Goal: Task Accomplishment & Management: Complete application form

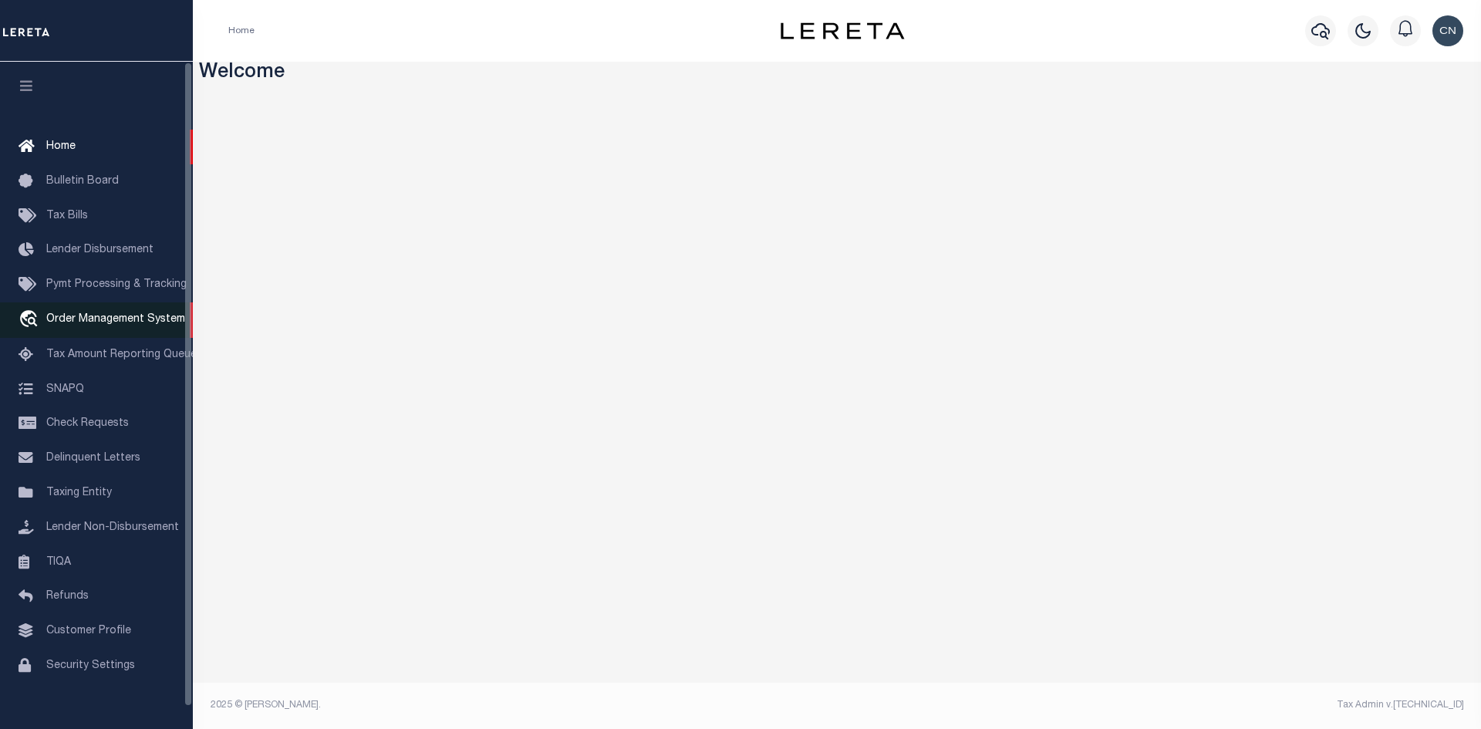
click at [83, 322] on span "Order Management System" at bounding box center [115, 319] width 139 height 11
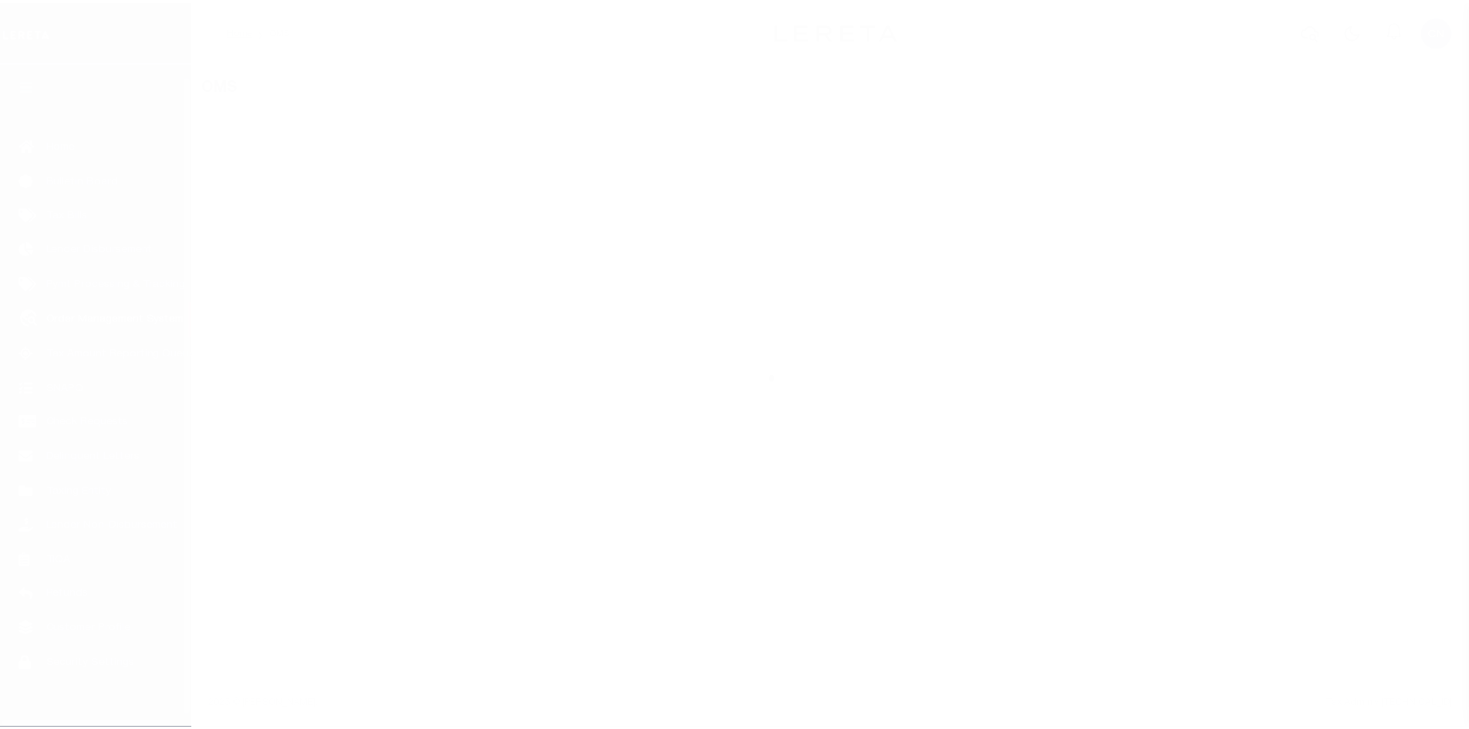
scroll to position [22, 0]
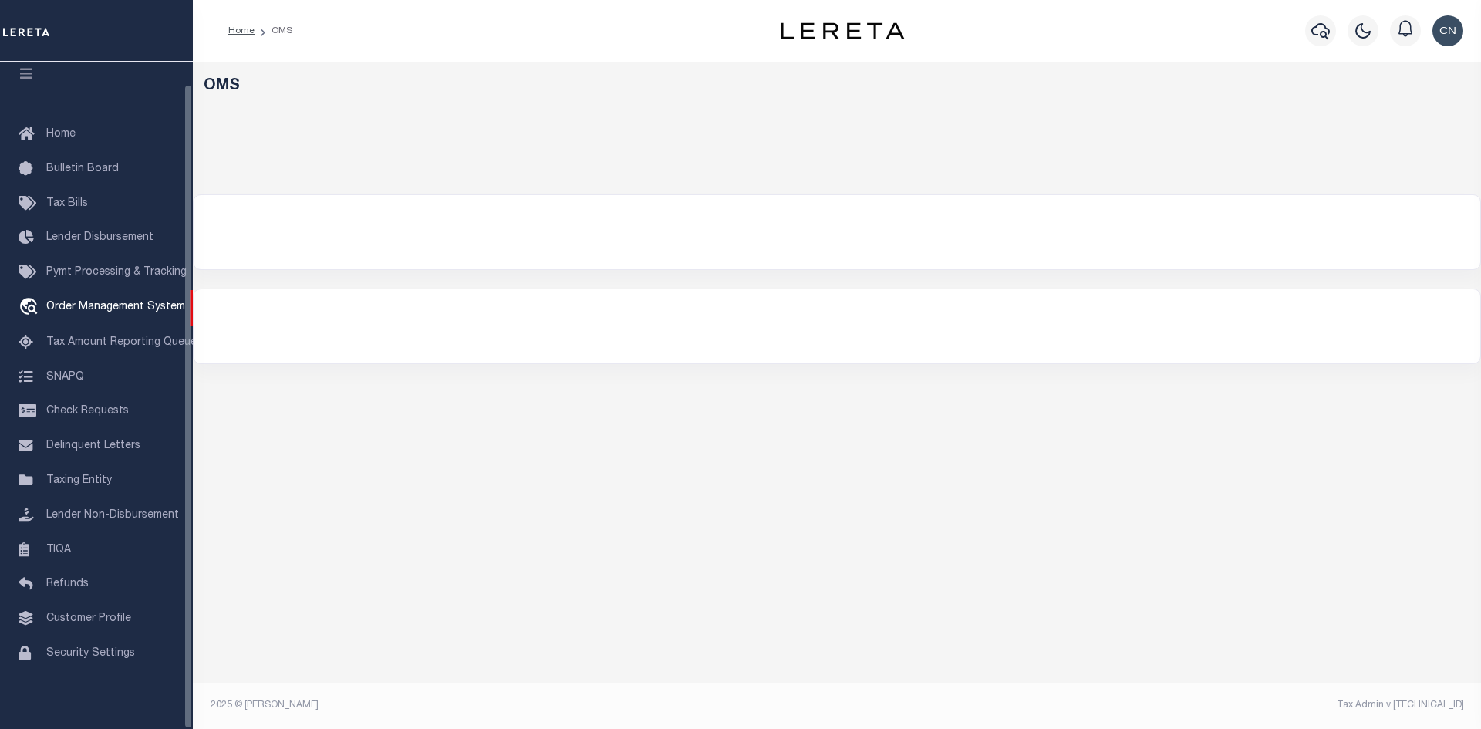
select select "200"
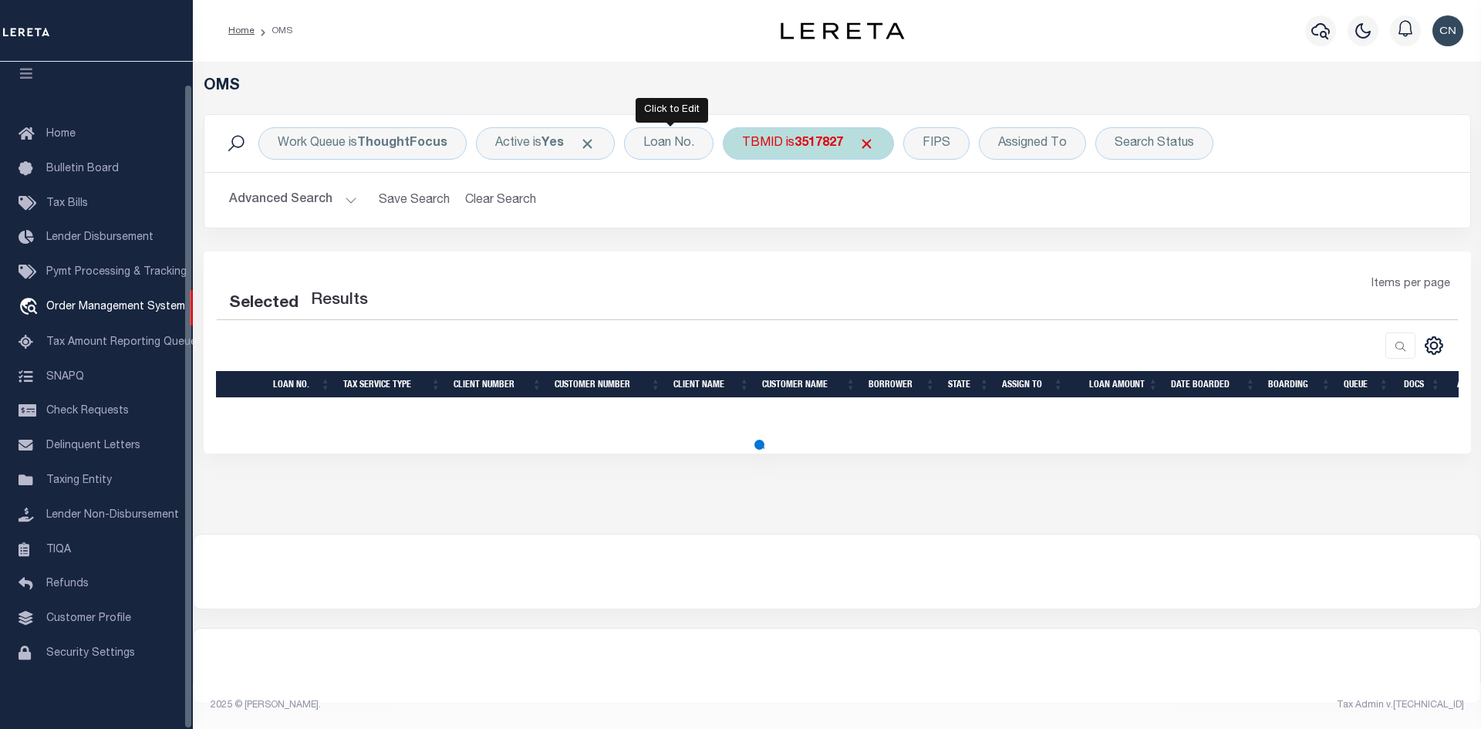
select select "200"
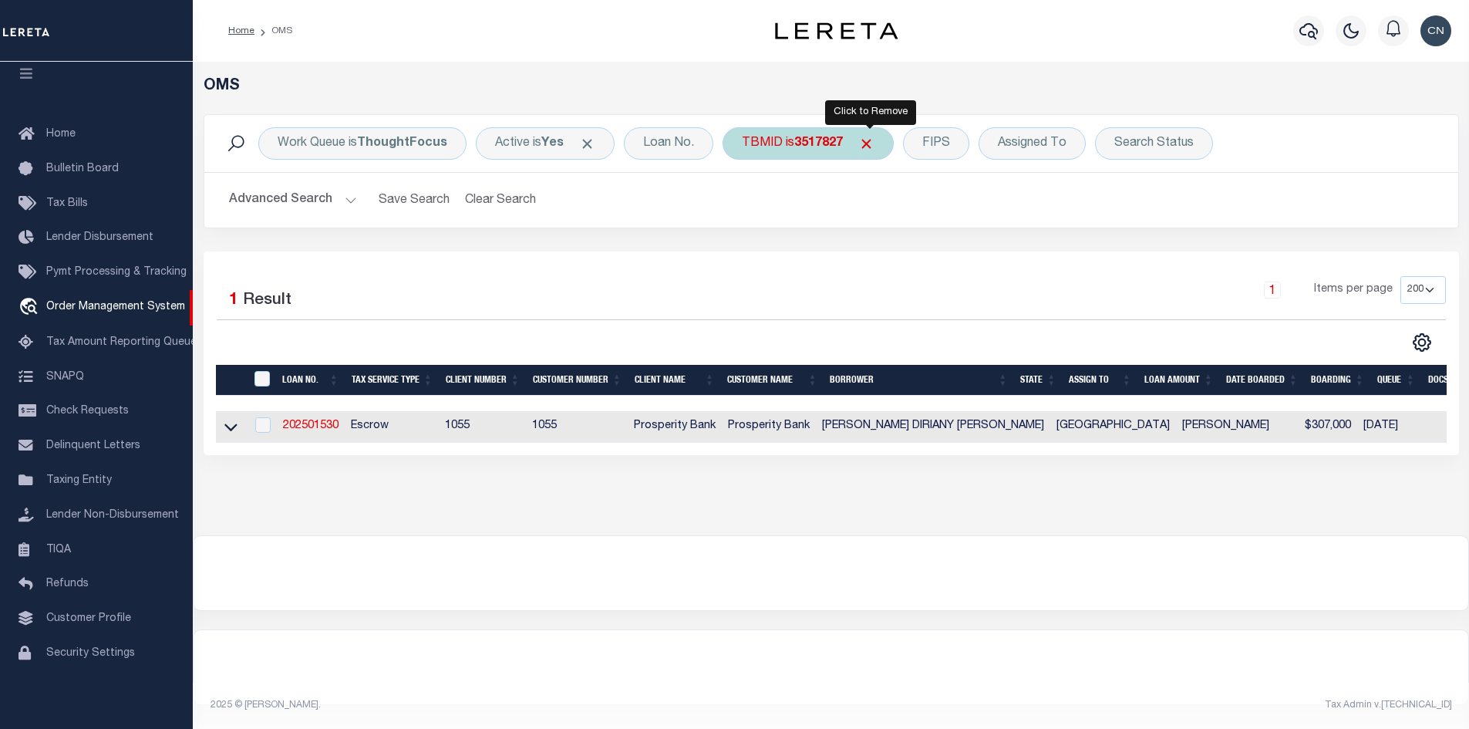
click at [871, 145] on span "Click to Remove" at bounding box center [866, 144] width 16 height 16
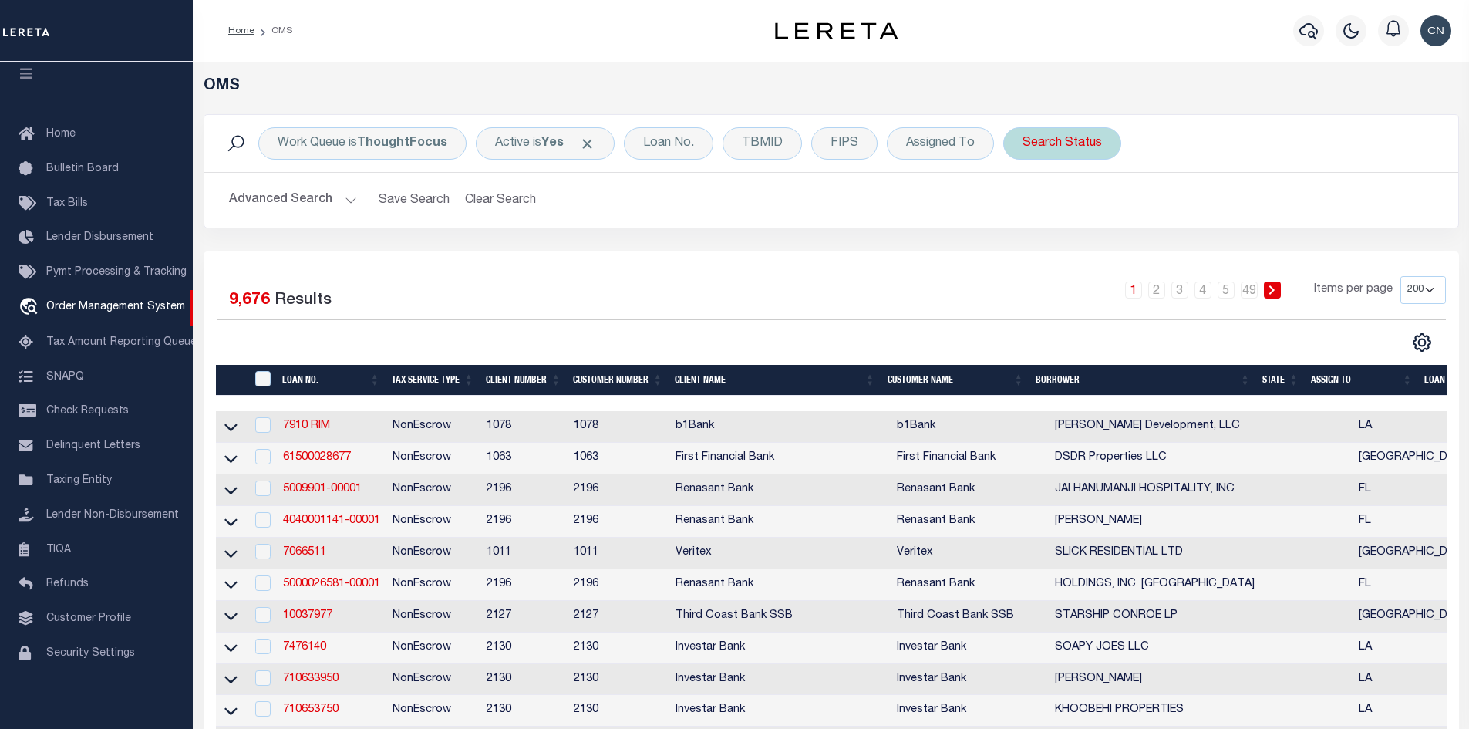
click at [1066, 144] on div "Search Status" at bounding box center [1062, 143] width 118 height 32
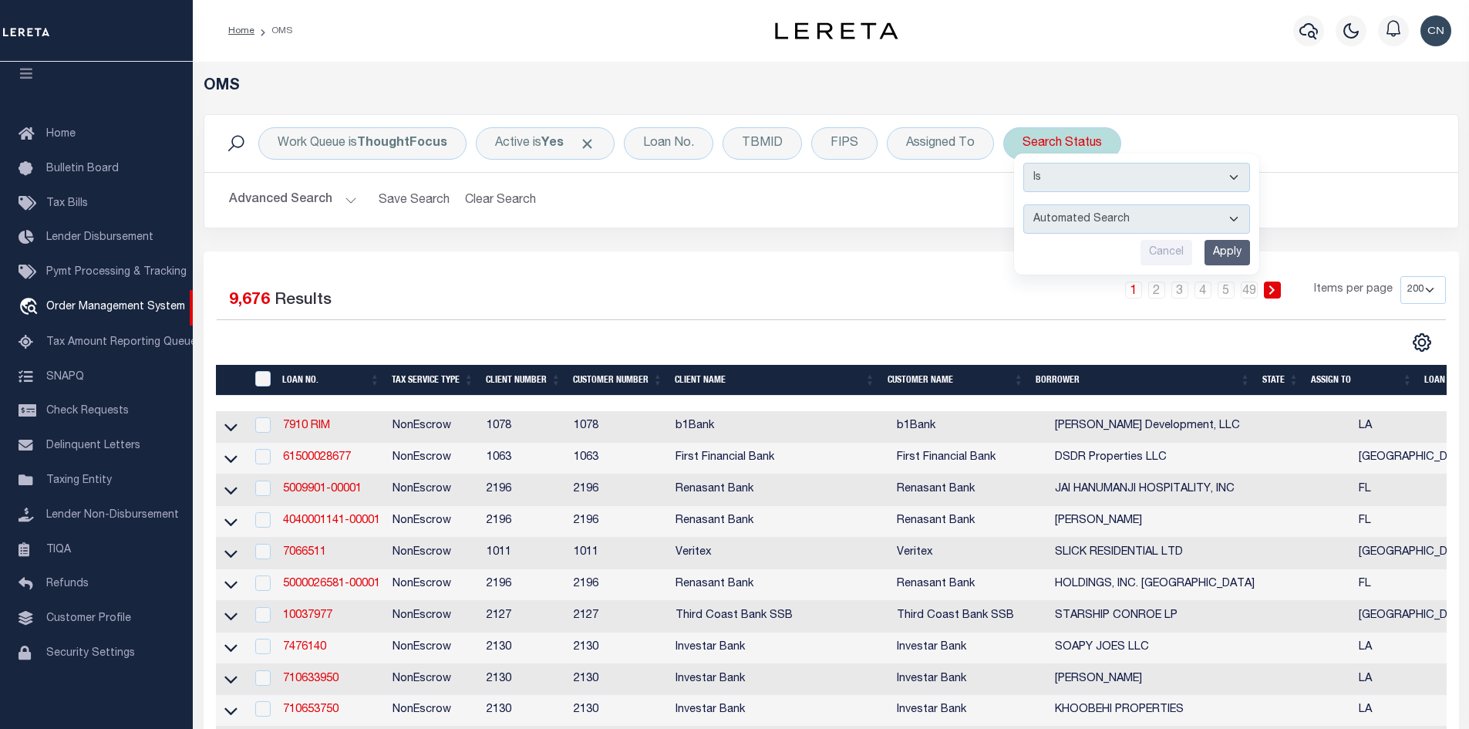
click at [1212, 223] on select "Automated Search Bad Parcel Complete Duplicate Parcel High Dollar Reporting In …" at bounding box center [1137, 218] width 227 height 29
select select "IP"
click at [1024, 204] on select "Automated Search Bad Parcel Complete Duplicate Parcel High Dollar Reporting In …" at bounding box center [1137, 218] width 227 height 29
click at [1226, 249] on input "Apply" at bounding box center [1228, 252] width 46 height 25
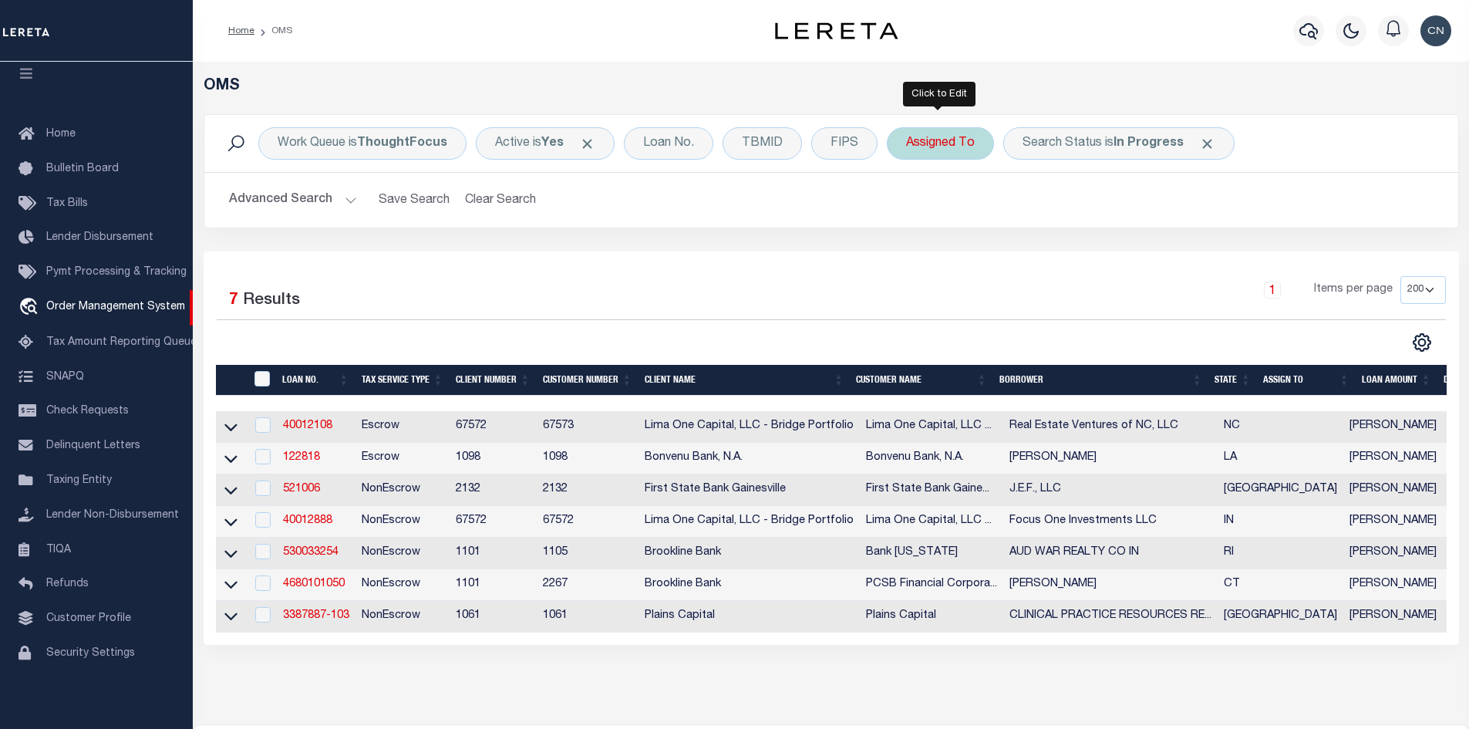
click at [963, 141] on div "Assigned To" at bounding box center [940, 143] width 107 height 32
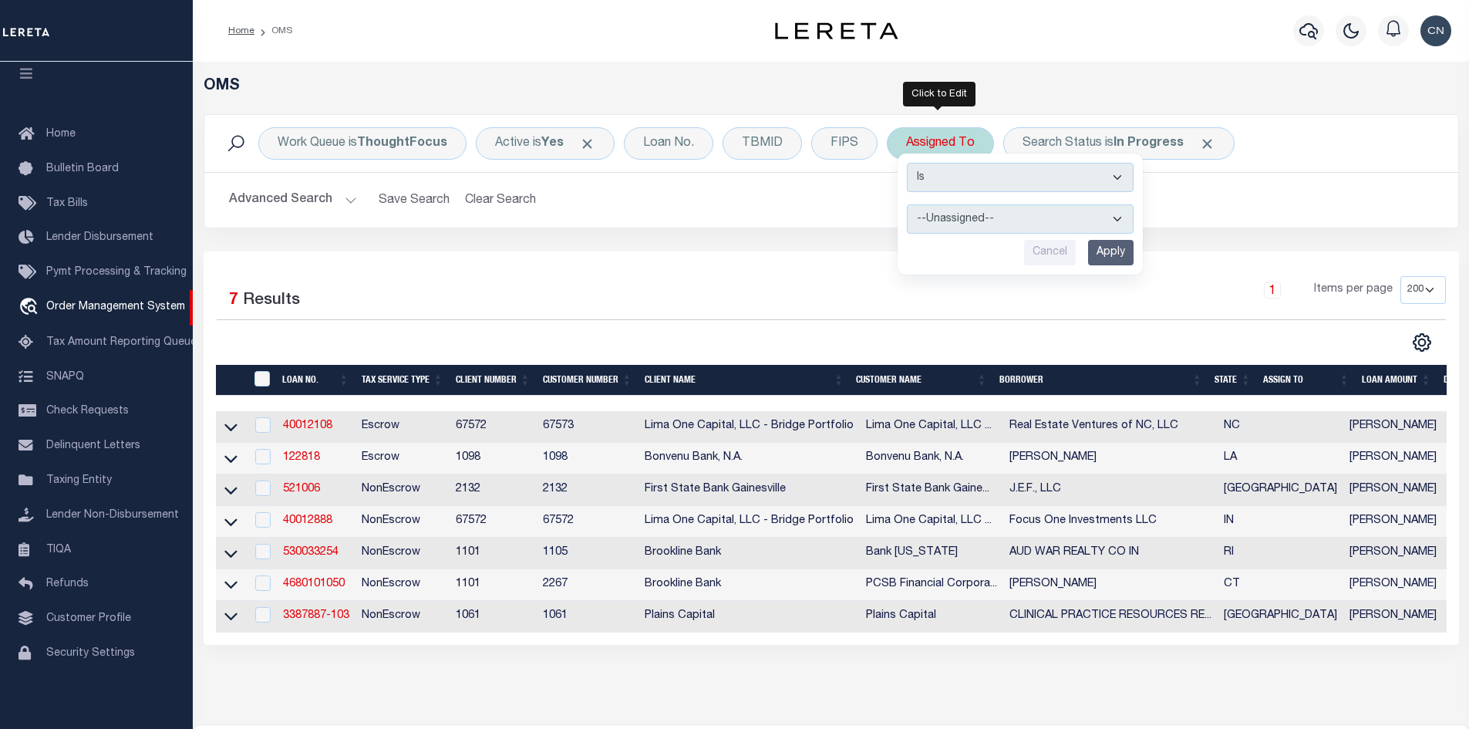
click at [1014, 214] on select "--Unassigned-- Abdul Muzain Agustin Fernandez Ahmad Darwish Alberto Estrada All…" at bounding box center [1020, 218] width 227 height 29
select select "Narasimhaiah Chethan"
click at [907, 204] on select "--Unassigned-- Abdul Muzain Agustin Fernandez Ahmad Darwish Alberto Estrada All…" at bounding box center [1020, 218] width 227 height 29
click at [1102, 249] on input "Apply" at bounding box center [1111, 252] width 46 height 25
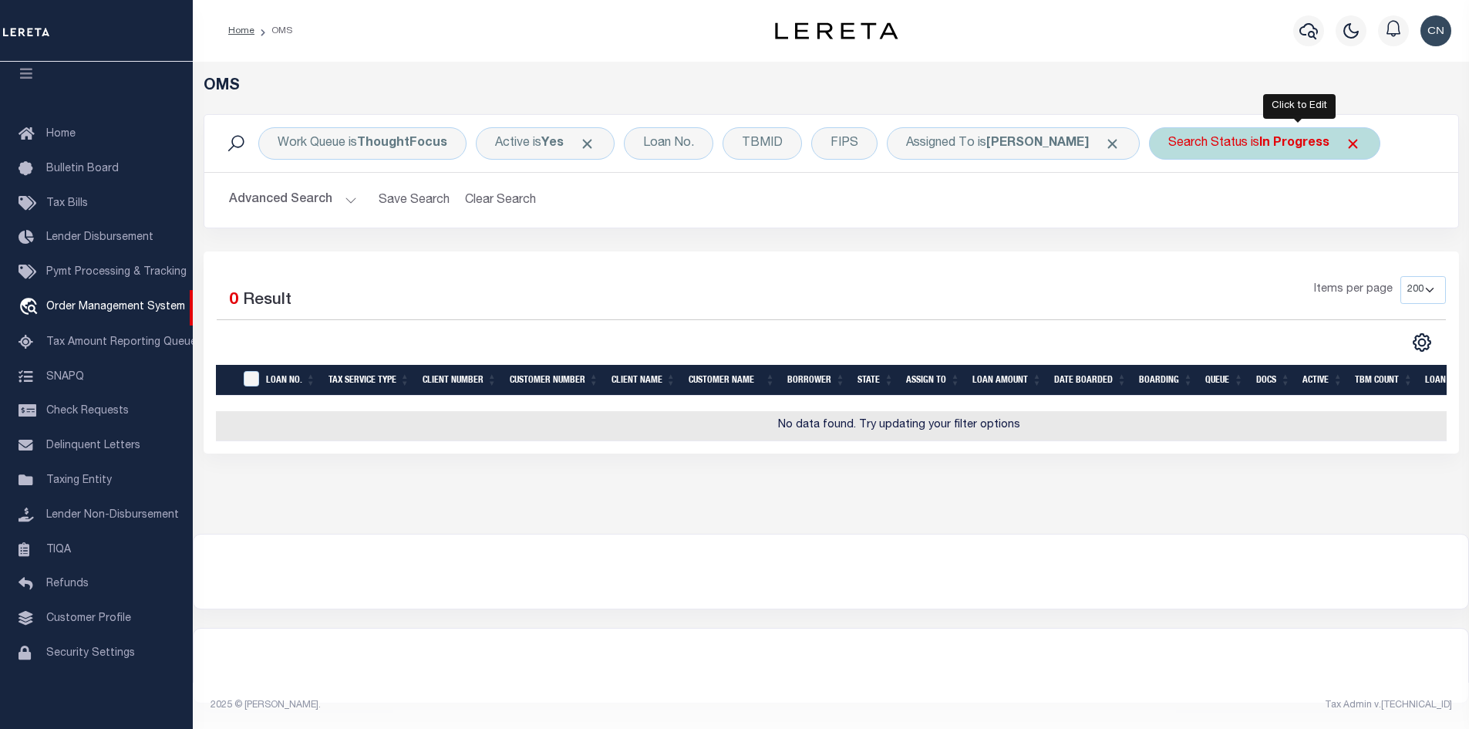
click at [1330, 144] on b "In Progress" at bounding box center [1295, 143] width 70 height 12
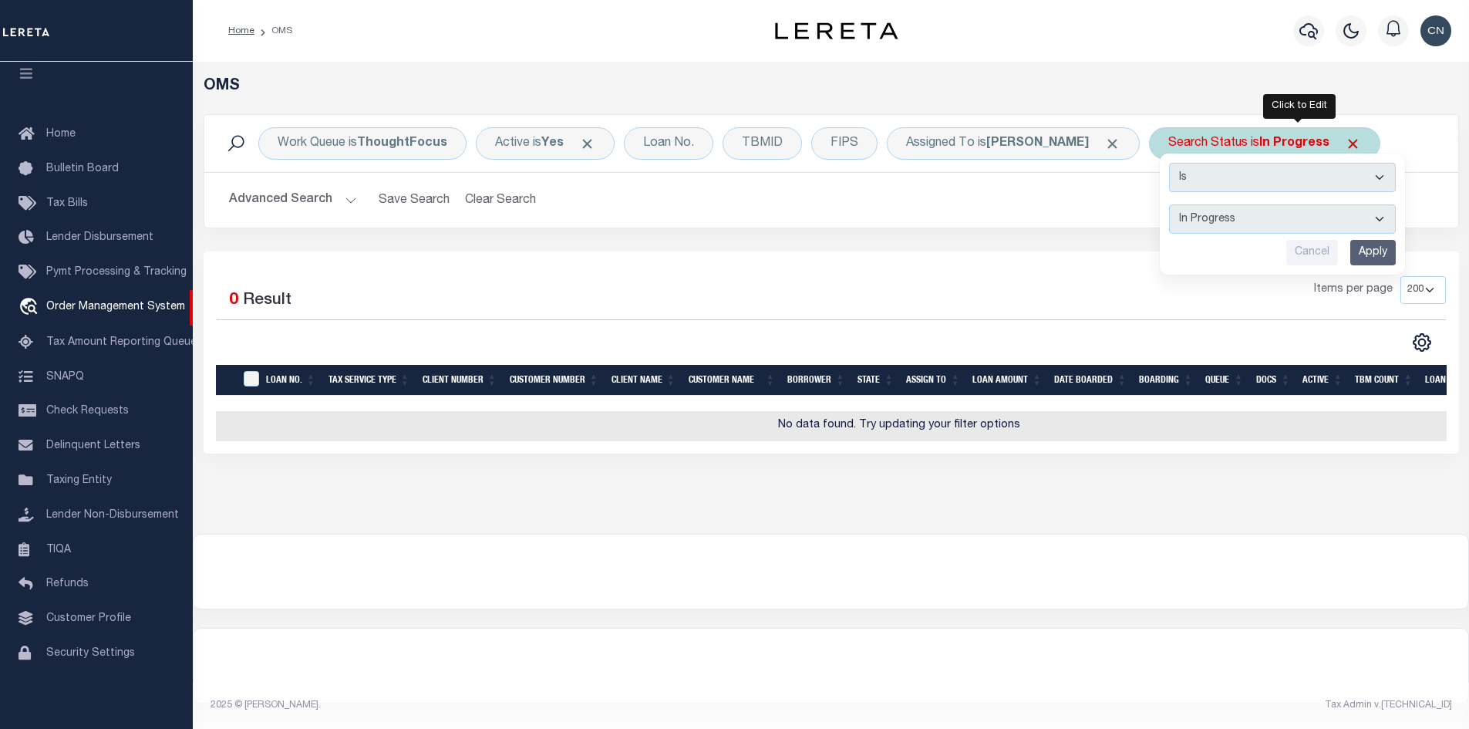
click at [1307, 218] on select "Automated Search Bad Parcel Complete Duplicate Parcel High Dollar Reporting In …" at bounding box center [1282, 218] width 227 height 29
select select "RD"
click at [1202, 204] on select "Automated Search Bad Parcel Complete Duplicate Parcel High Dollar Reporting In …" at bounding box center [1282, 218] width 227 height 29
click at [1396, 257] on input "Apply" at bounding box center [1374, 252] width 46 height 25
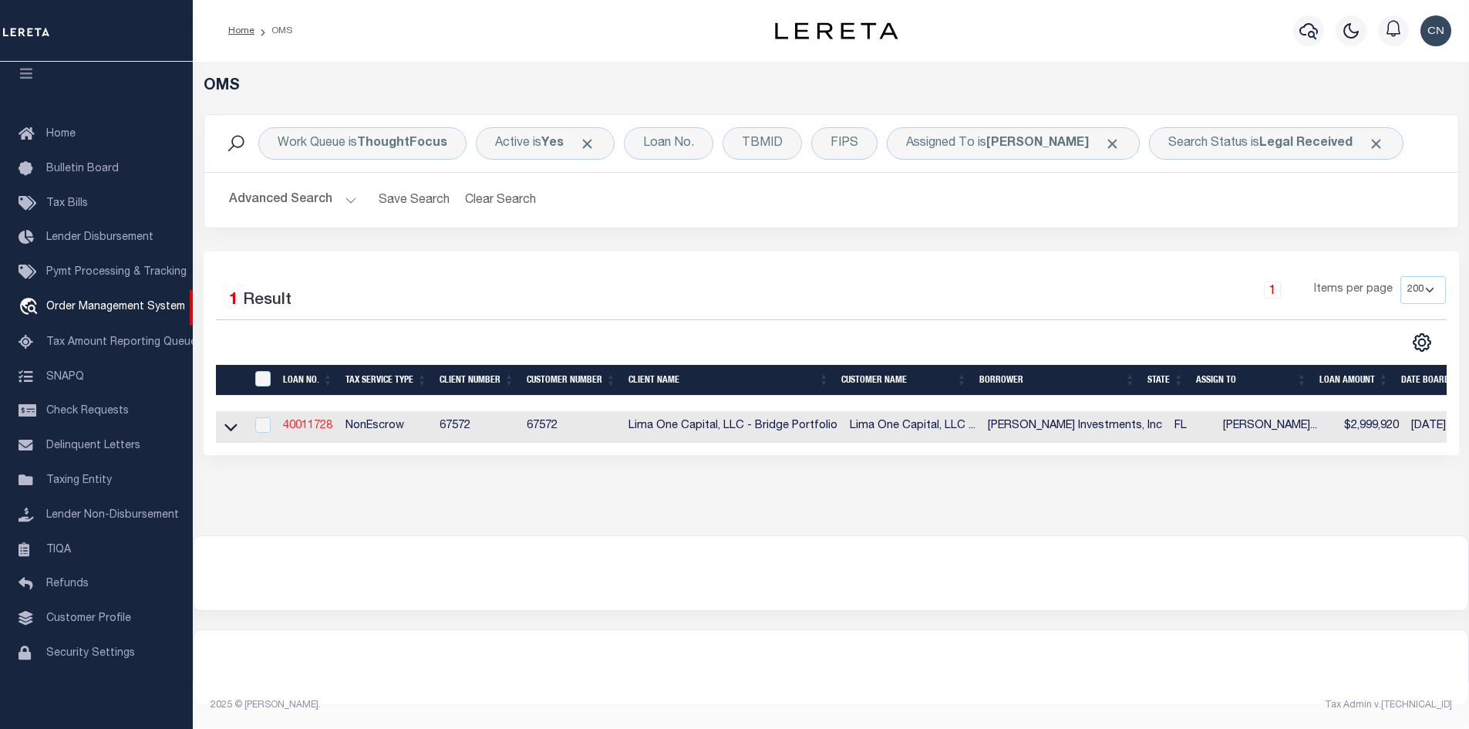
click at [309, 431] on link "40011728" at bounding box center [307, 425] width 49 height 11
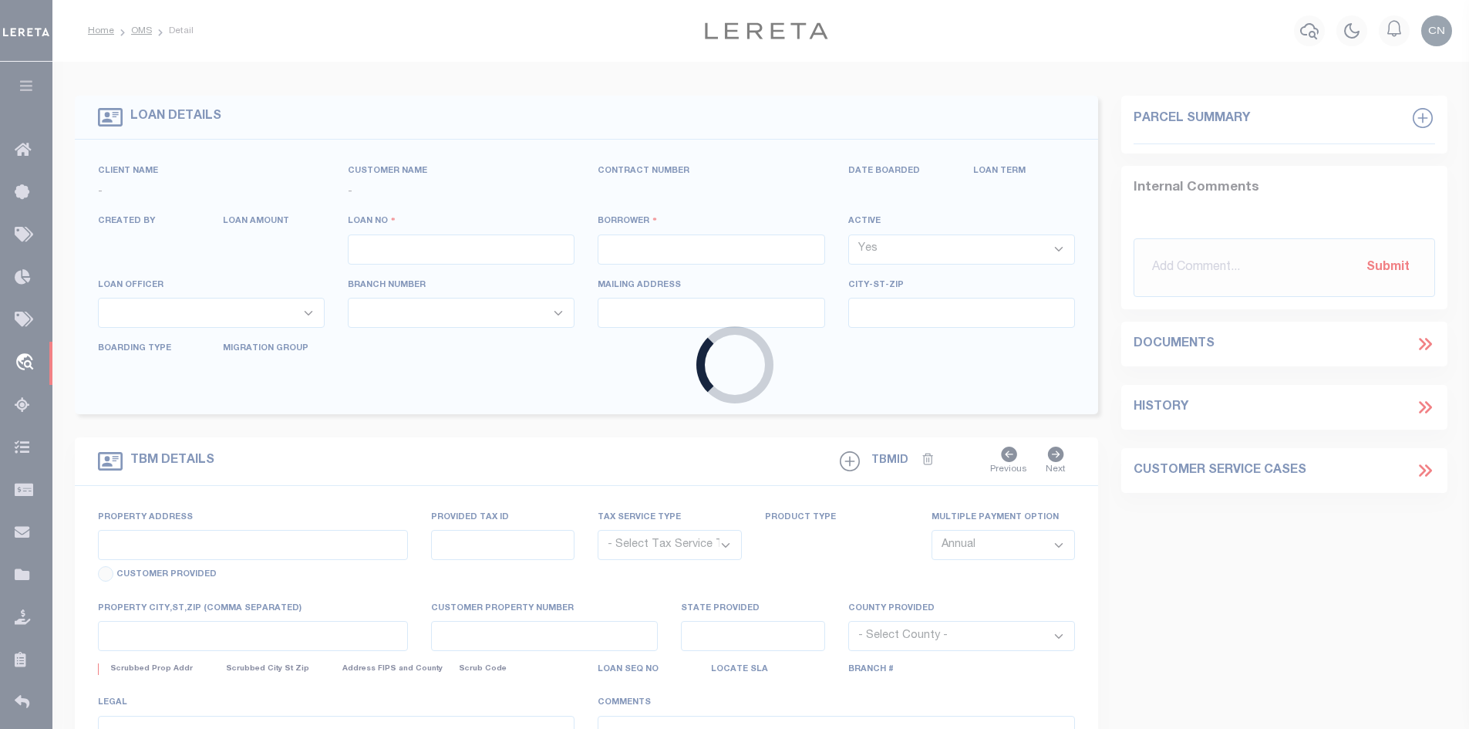
type input "40011728"
type input "Hank Rearden Investments, Inc"
select select
type input "784 Parkway Drive"
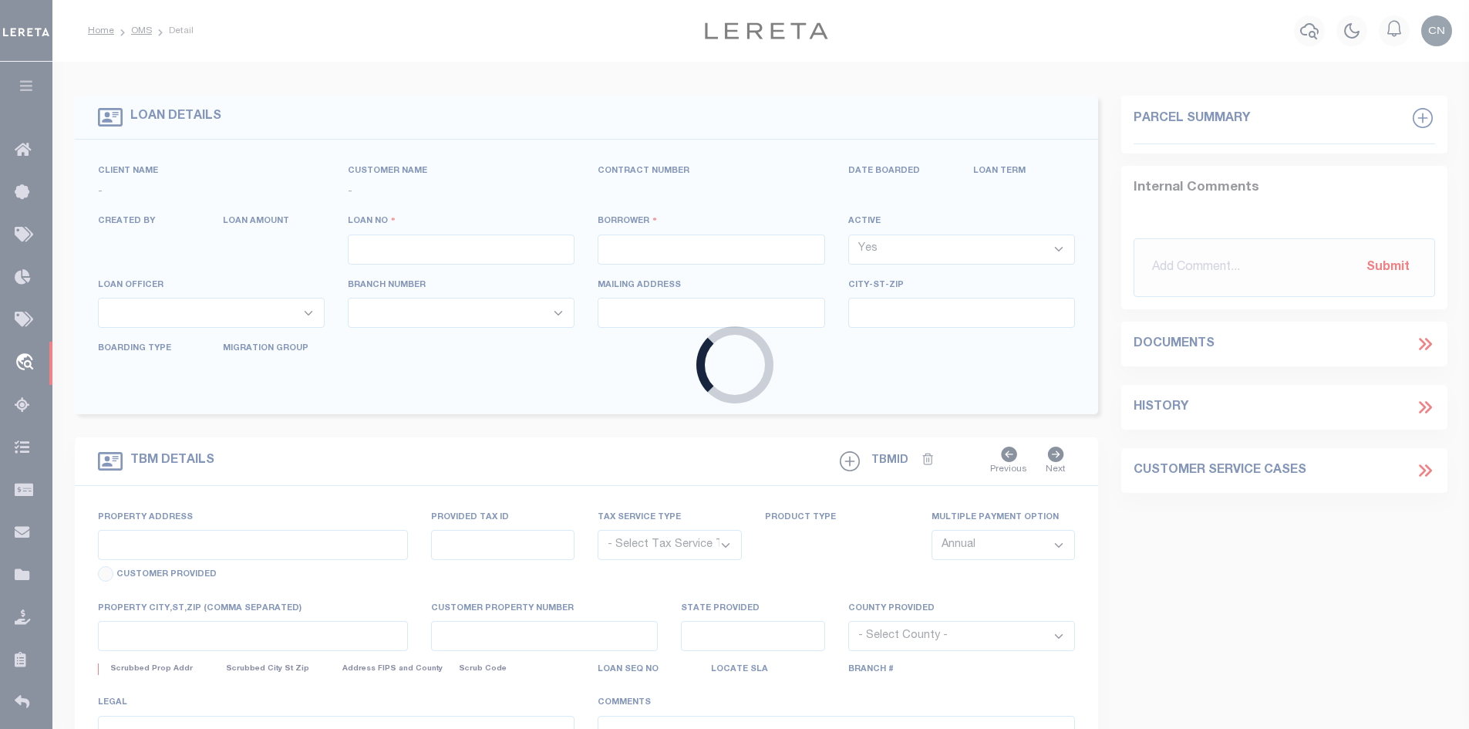
type input "North Salt Lake UT 84054"
select select
select select "NonEscrow"
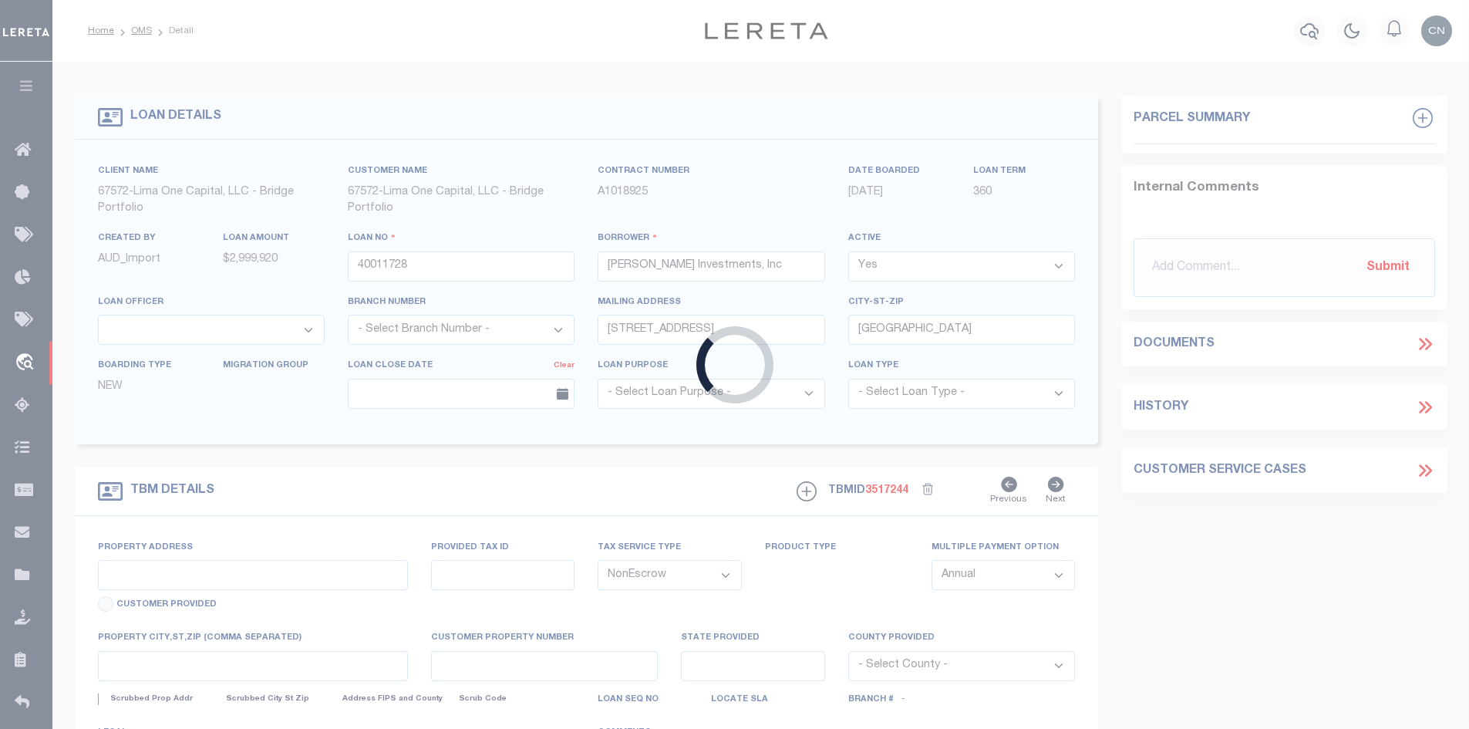
select select "26298"
type input "Lot 3 Gulf Breeze Ct"
type input "00-2S-24-1288-0000-0040"
select select
type input "Destin FL 32541"
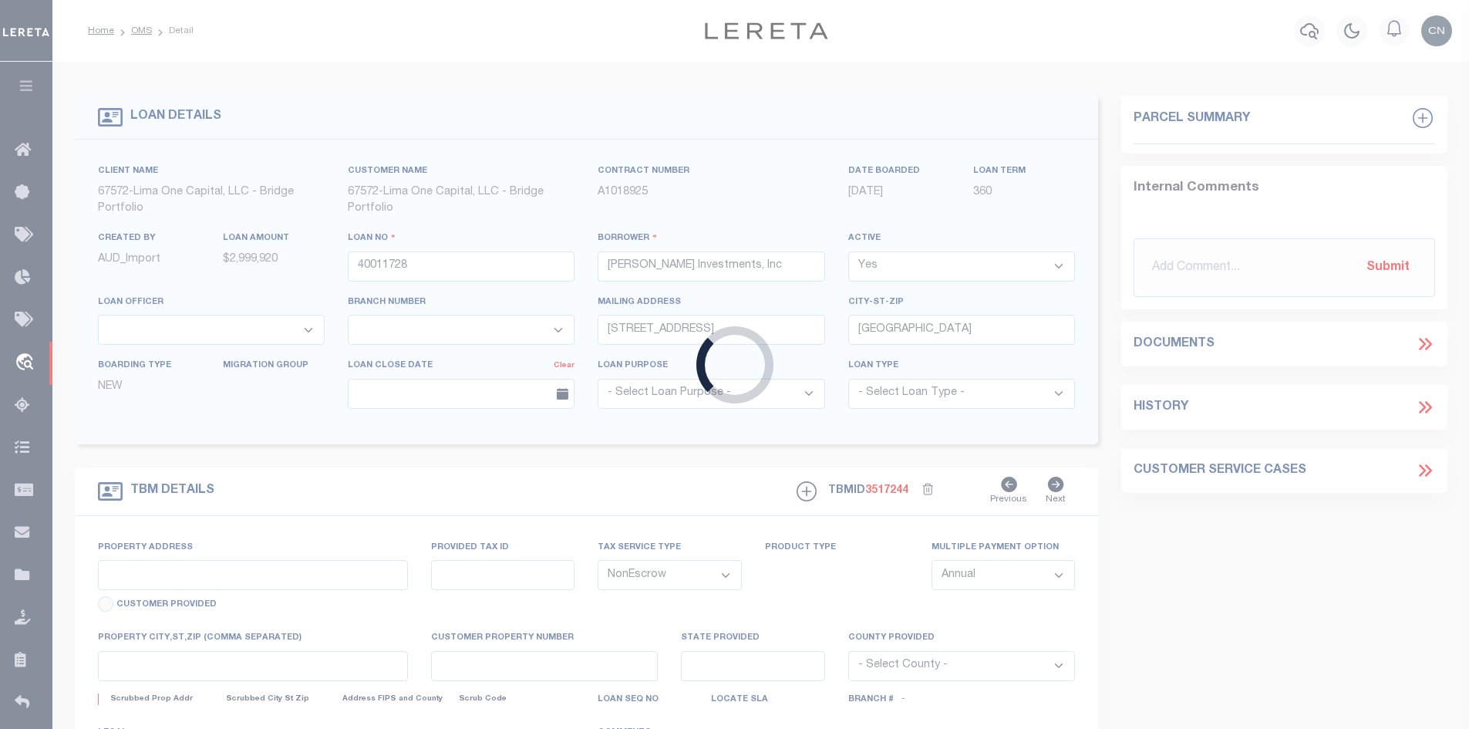
type input "40011728-2"
type input "FL"
select select
select select "164236"
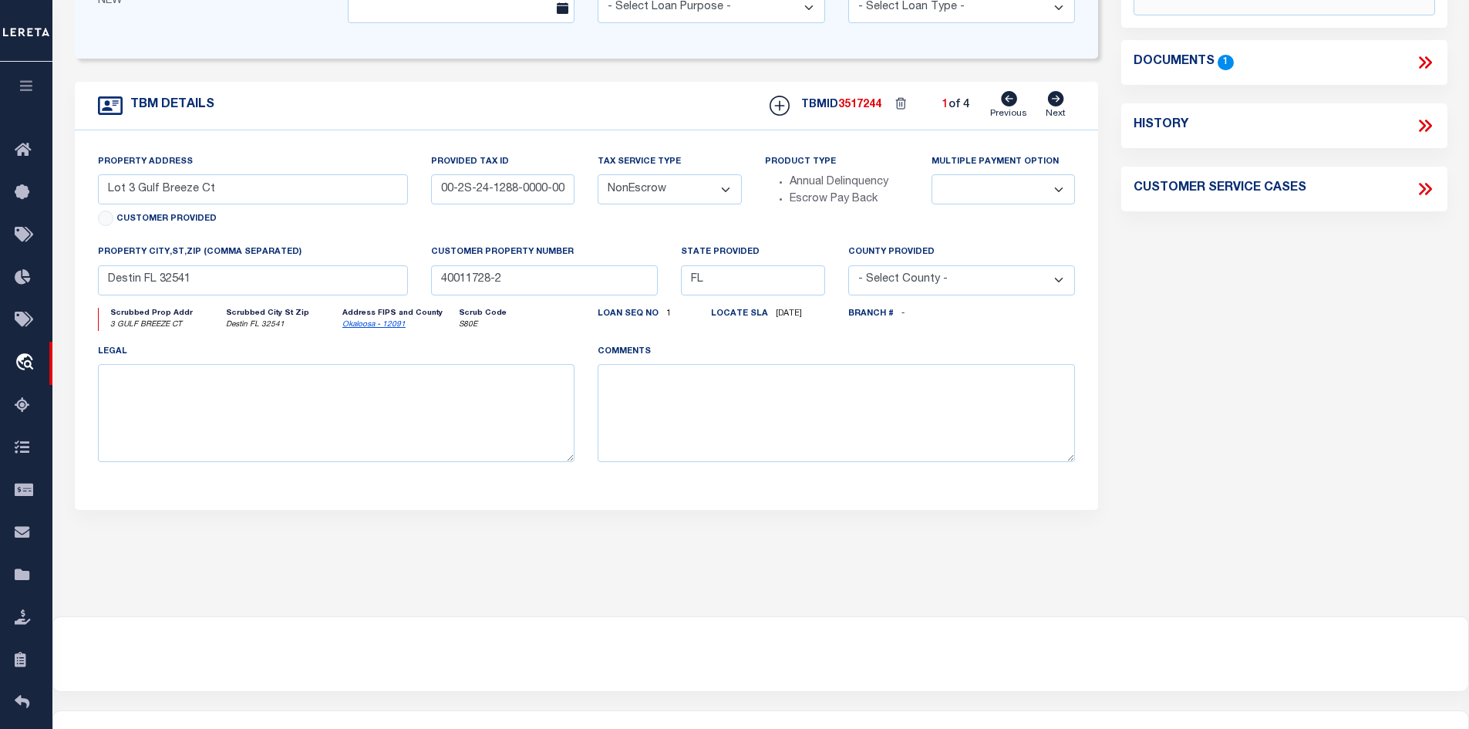
scroll to position [154, 0]
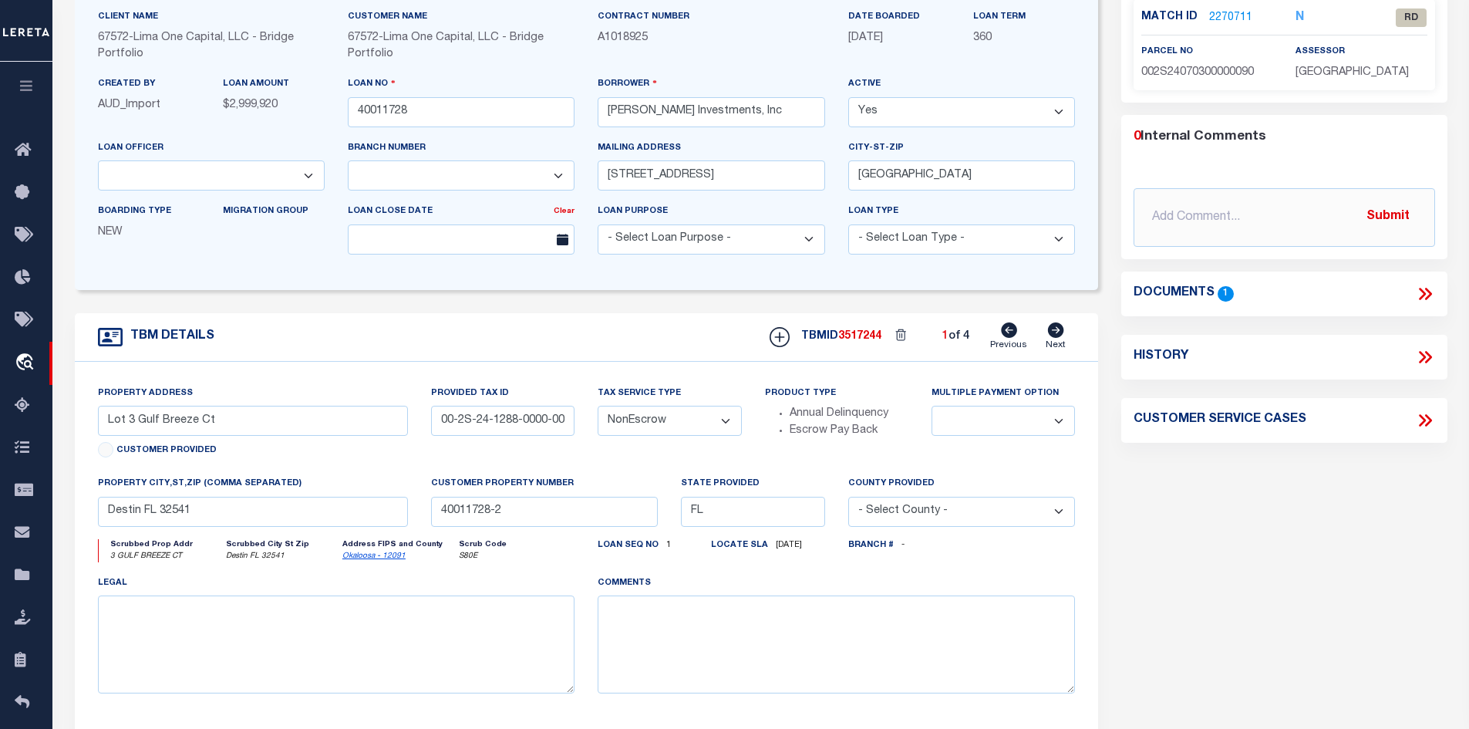
click at [1418, 293] on icon at bounding box center [1425, 294] width 20 height 20
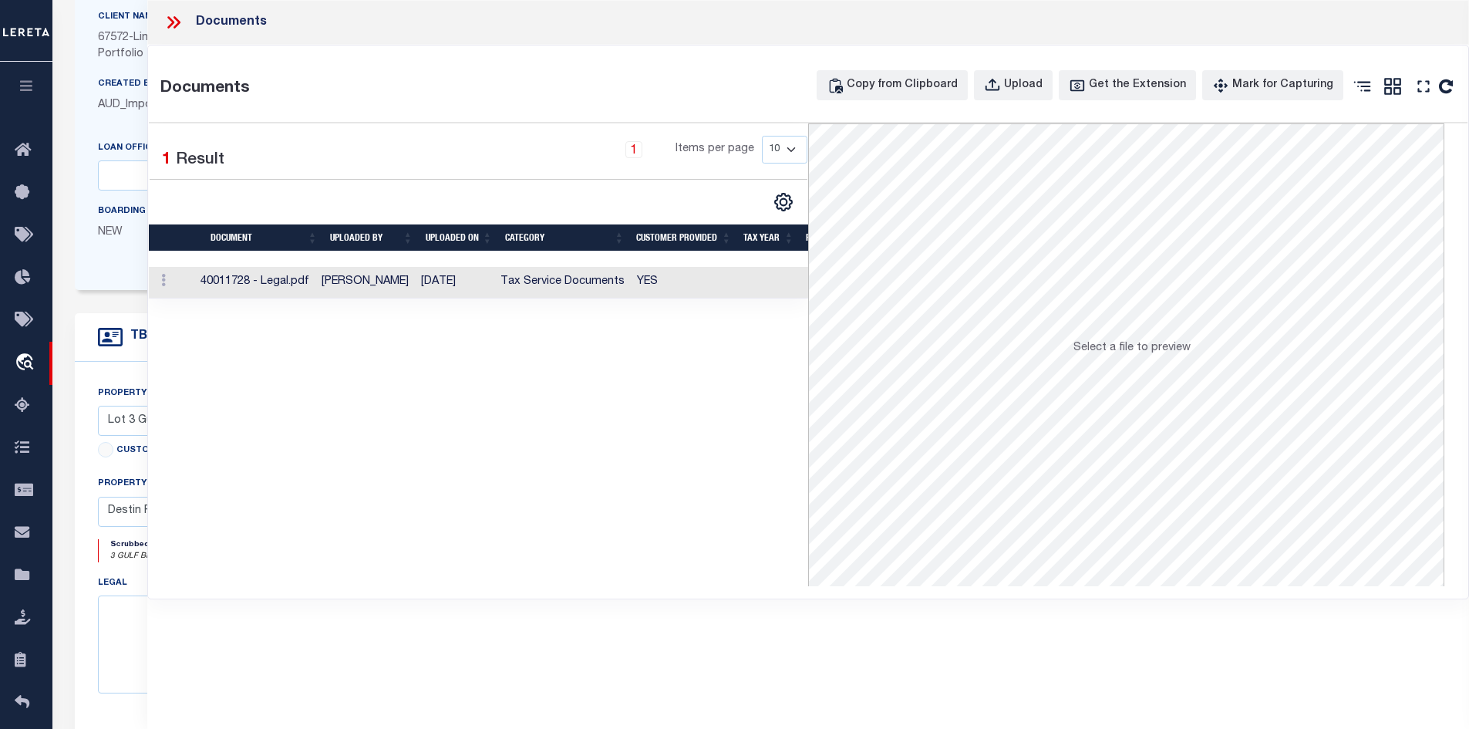
click at [407, 285] on td "Samantha Moua" at bounding box center [364, 283] width 99 height 32
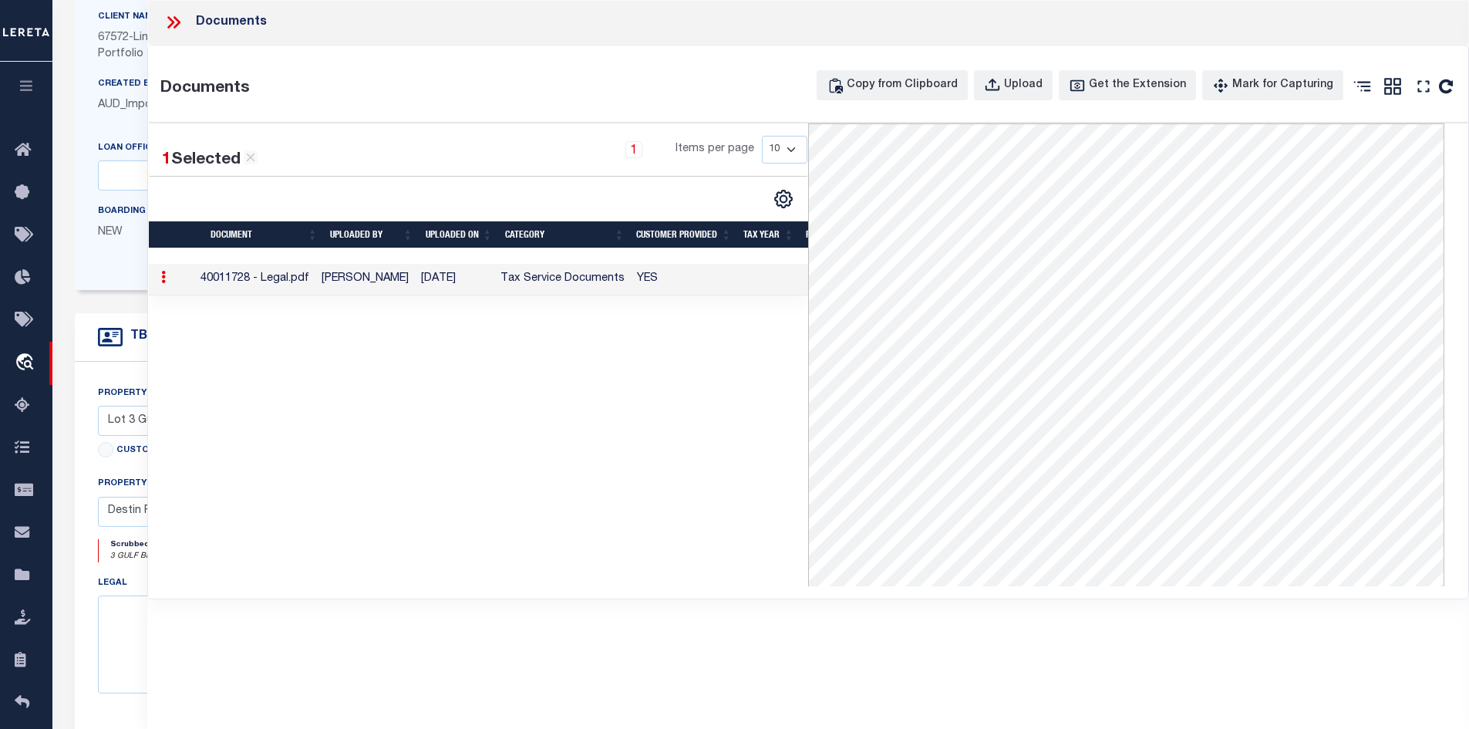
click at [168, 19] on icon at bounding box center [170, 22] width 7 height 12
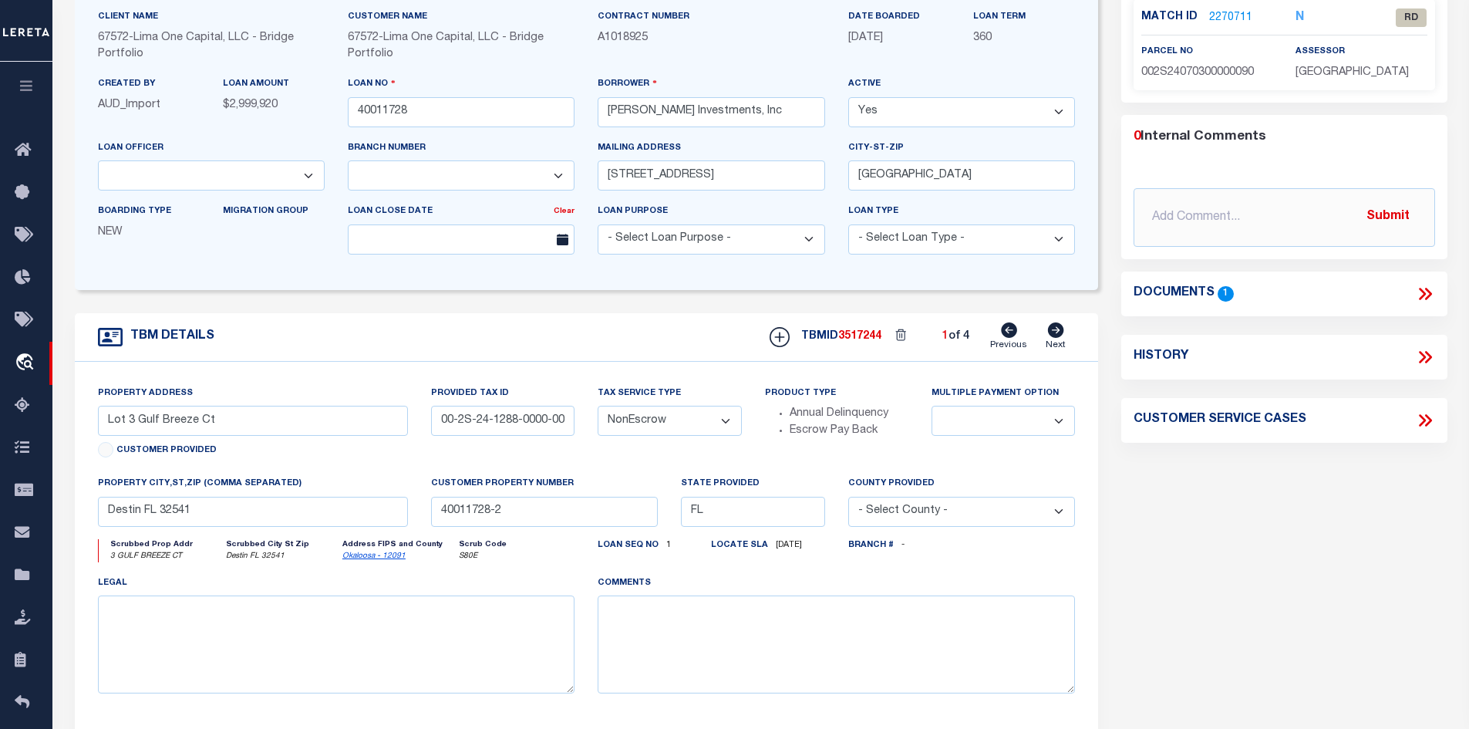
scroll to position [0, 0]
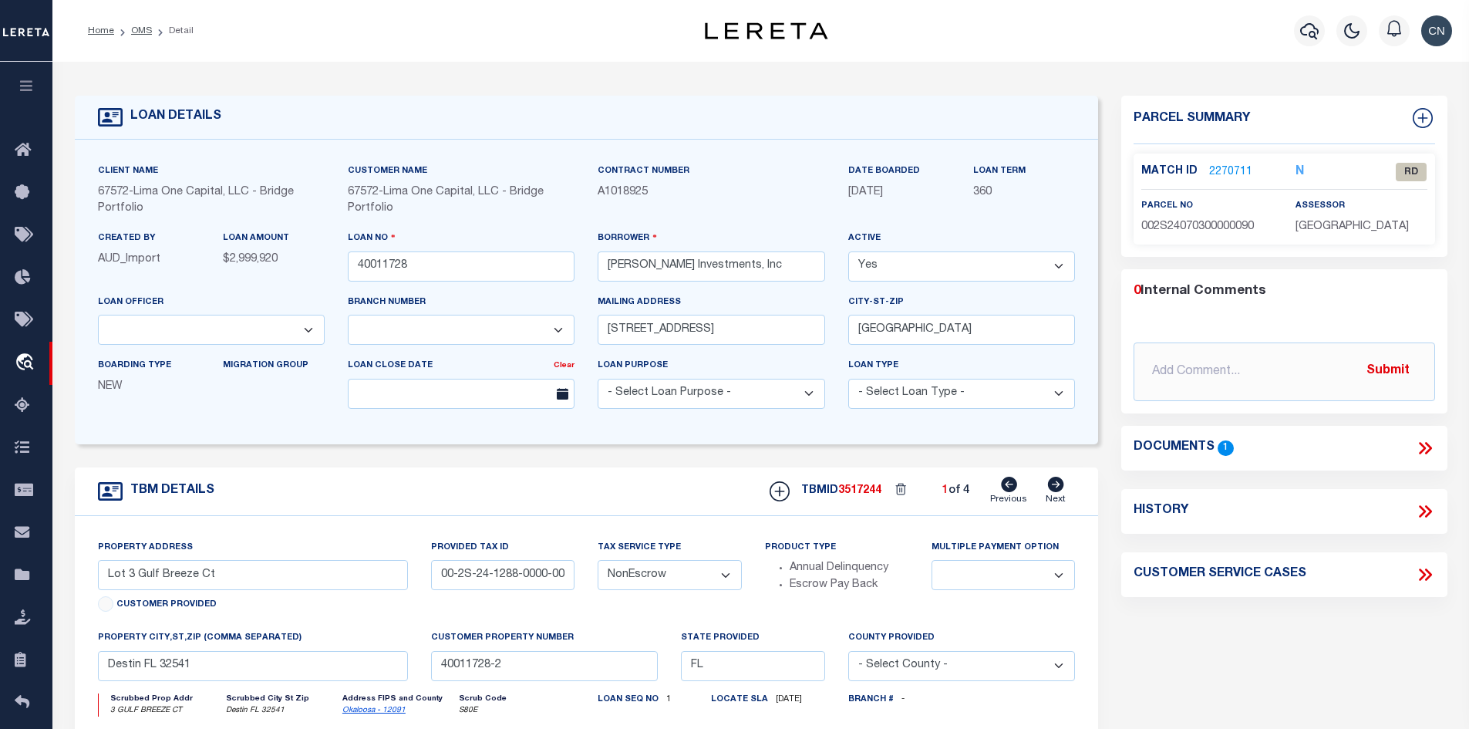
click at [1218, 171] on link "2270711" at bounding box center [1230, 172] width 43 height 16
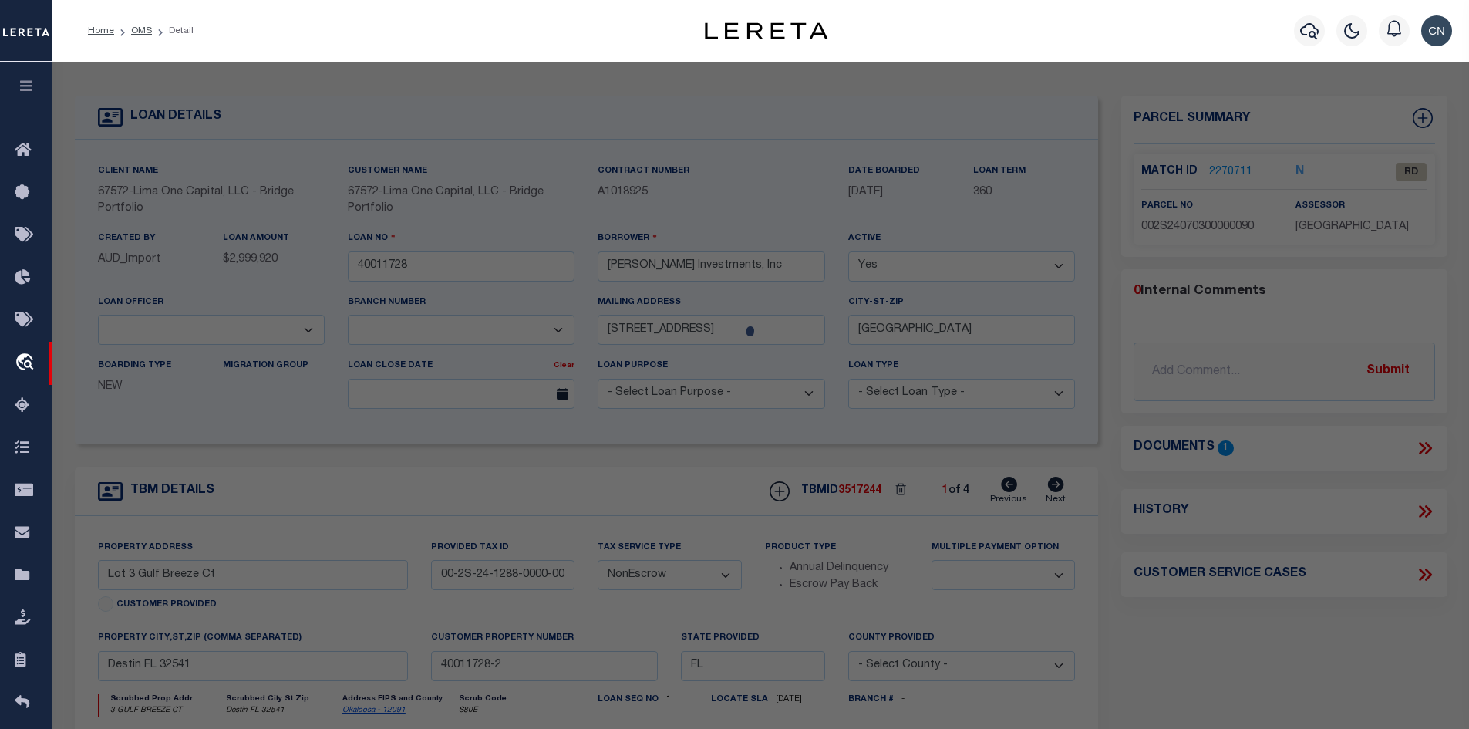
checkbox input "false"
select select "RD"
type input "BELL,ANDREW ALFRED BURNETTE"
select select "ATL"
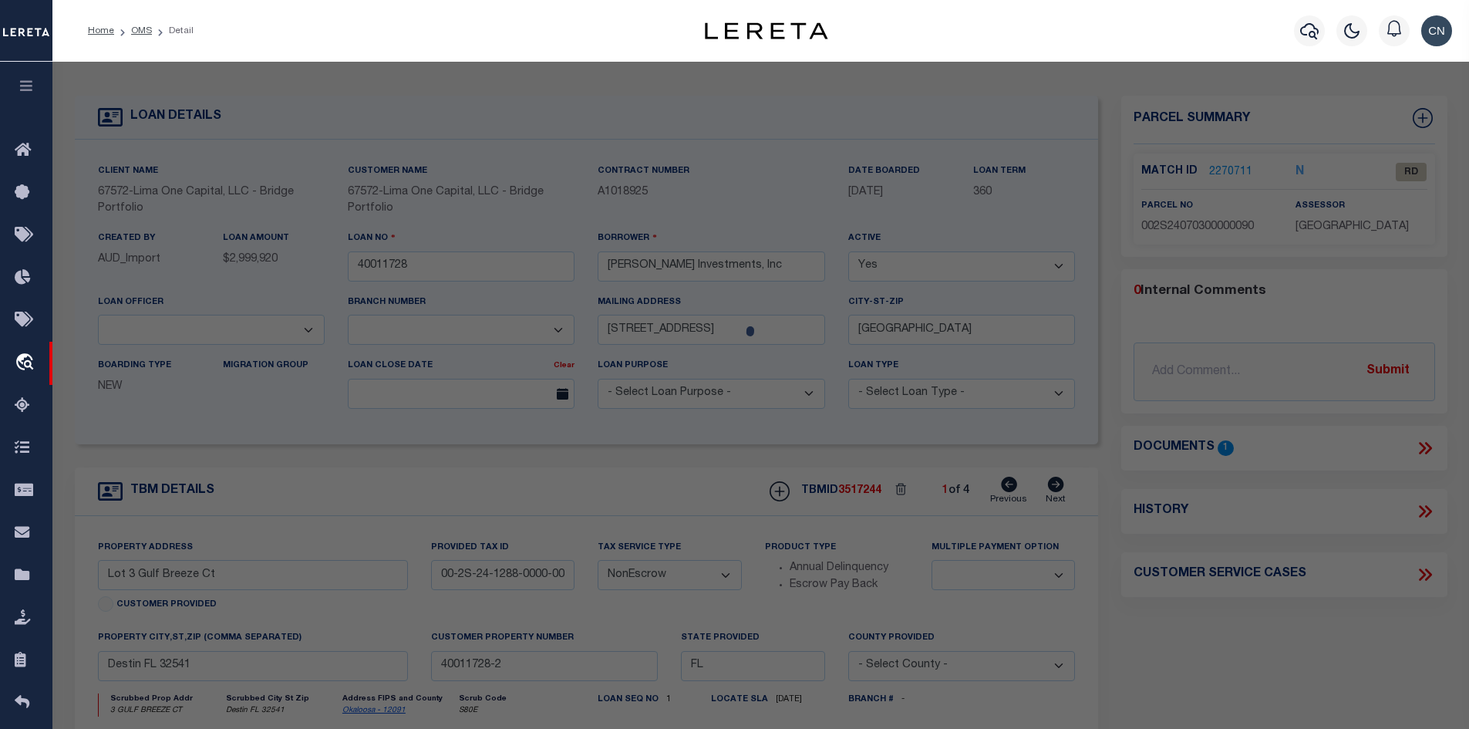
select select "ADD"
type input "3 GULF BREEZE CT"
checkbox input "false"
type input "DESTIN, FL 32541"
type textarea "EAST PASS T/H AMEND UNIT 9"
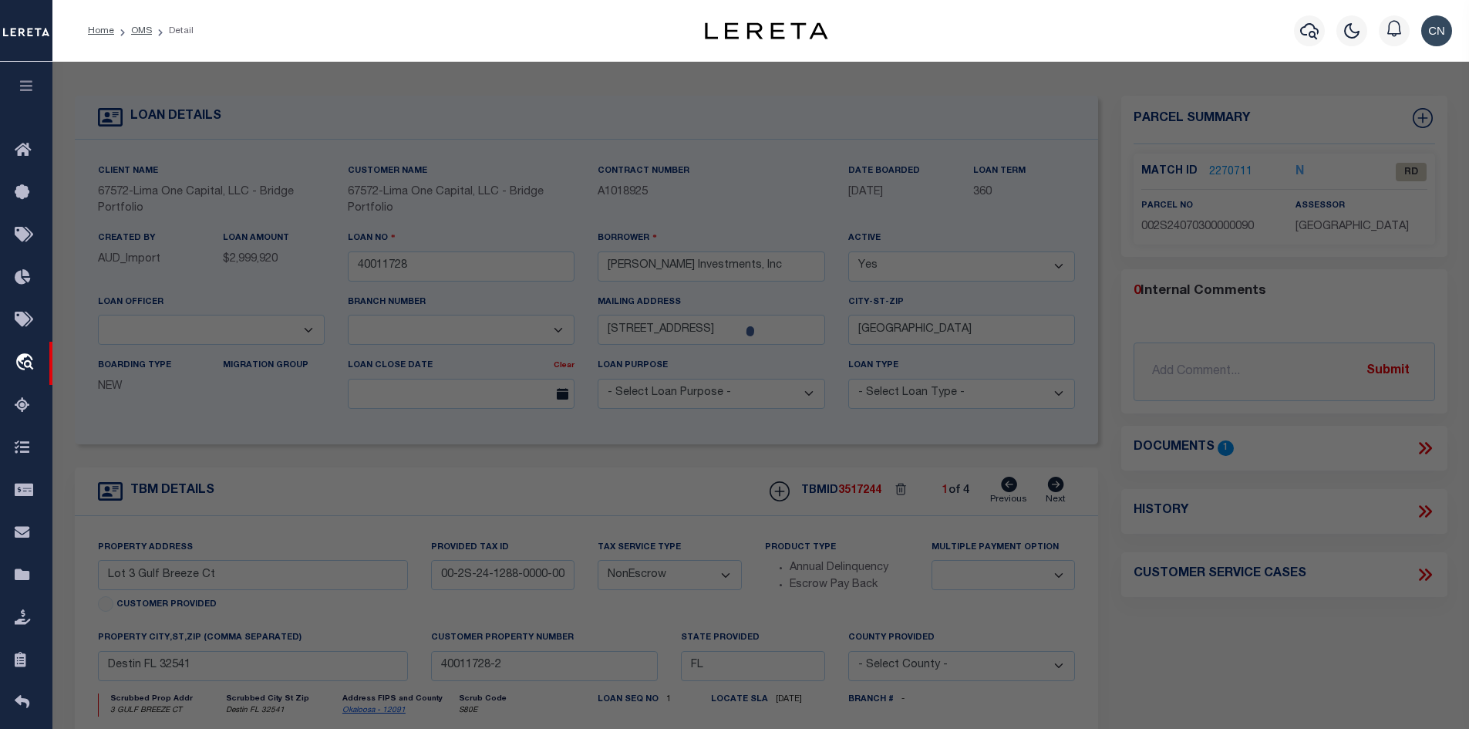
type textarea "Document uploaded that satisfies a legal requirement, changing from ND to RD"
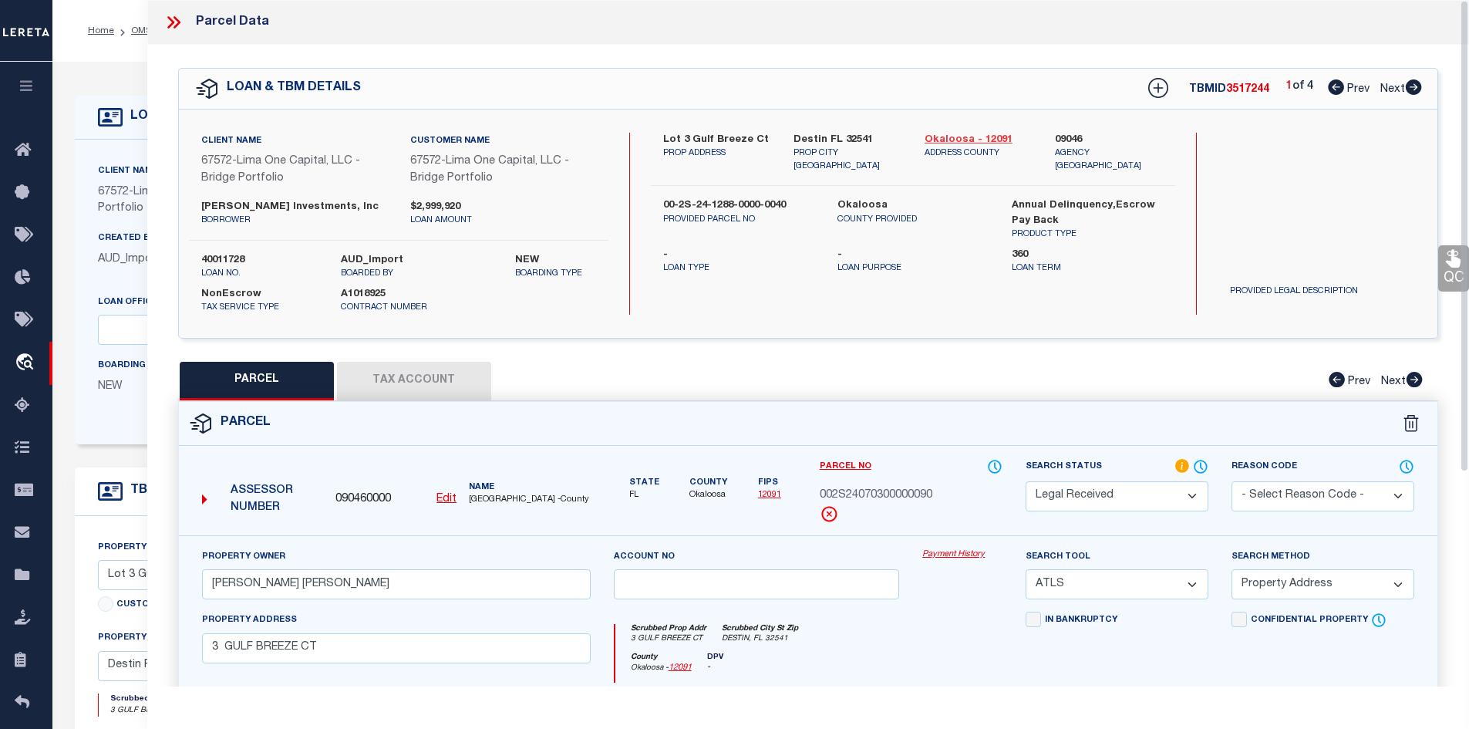
click at [967, 140] on link "Okaloosa - 12091" at bounding box center [979, 140] width 108 height 15
drag, startPoint x: 727, startPoint y: 194, endPoint x: 825, endPoint y: 191, distance: 97.2
click at [825, 198] on div "00-2S-24-1288-0000-0040 PROVIDED PARCEL NO" at bounding box center [739, 219] width 174 height 43
click at [760, 214] on p "PROVIDED PARCEL NO" at bounding box center [738, 220] width 151 height 13
drag, startPoint x: 663, startPoint y: 191, endPoint x: 789, endPoint y: 187, distance: 125.8
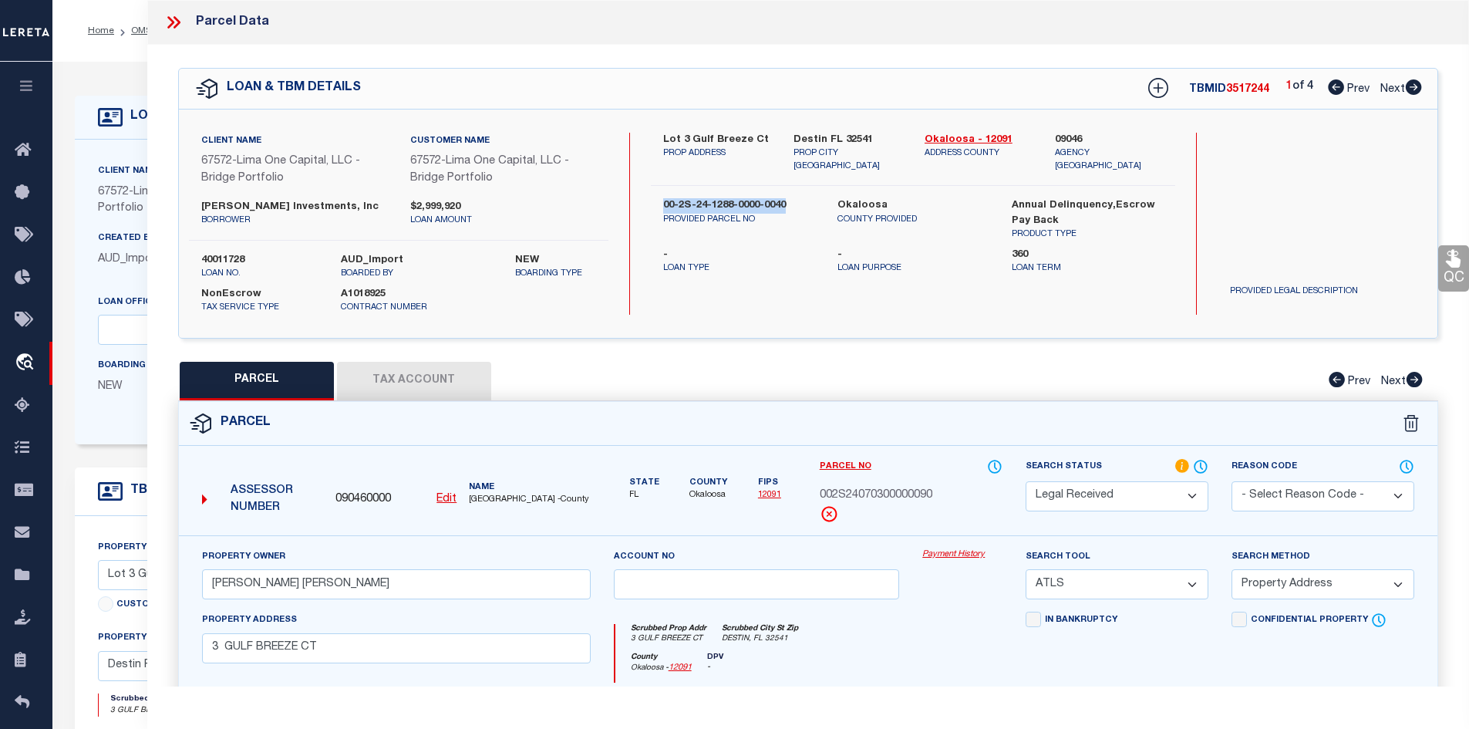
click at [789, 198] on label "00-2S-24-1288-0000-0040" at bounding box center [738, 205] width 151 height 15
copy label "00-2S-24-1288-0000-0040"
click at [1412, 89] on icon at bounding box center [1414, 86] width 16 height 15
select select "AS"
select select
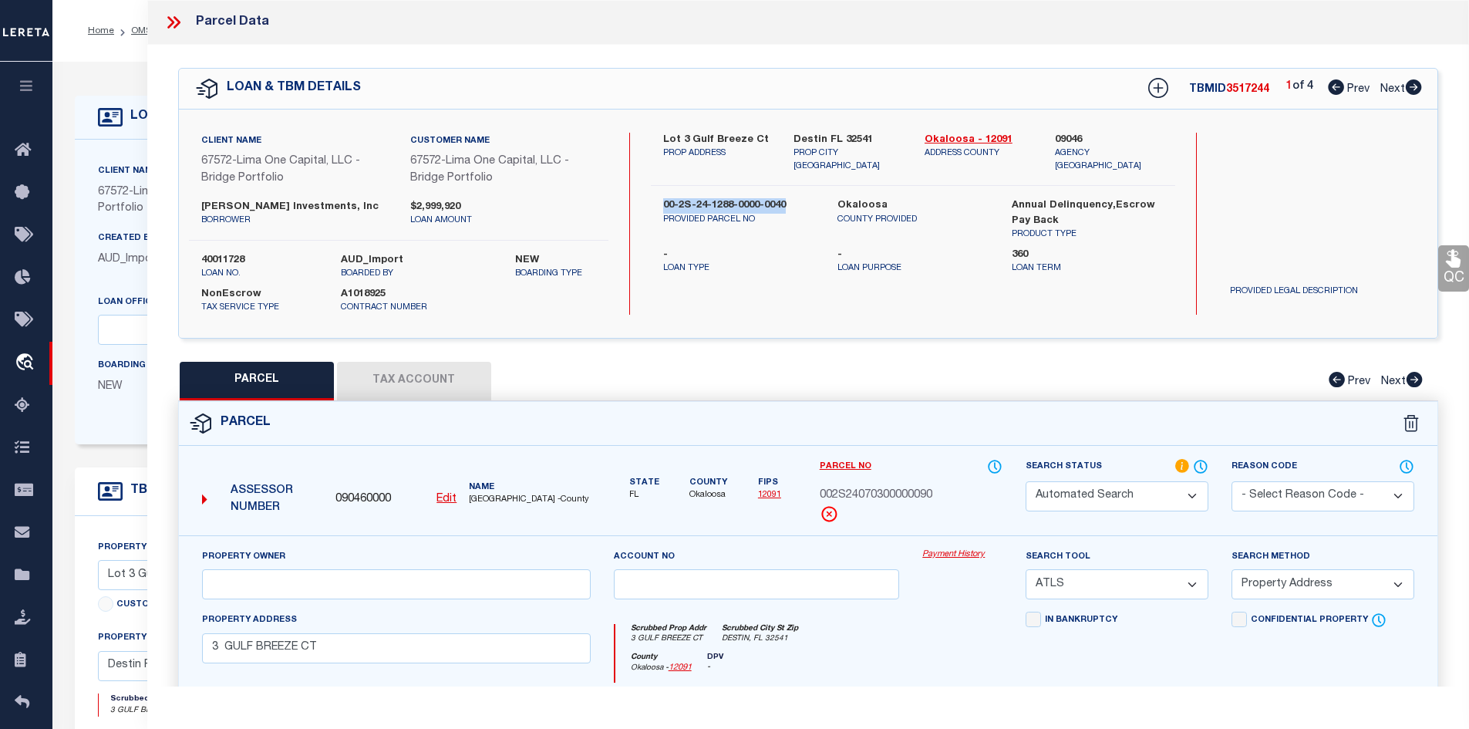
select select
checkbox input "false"
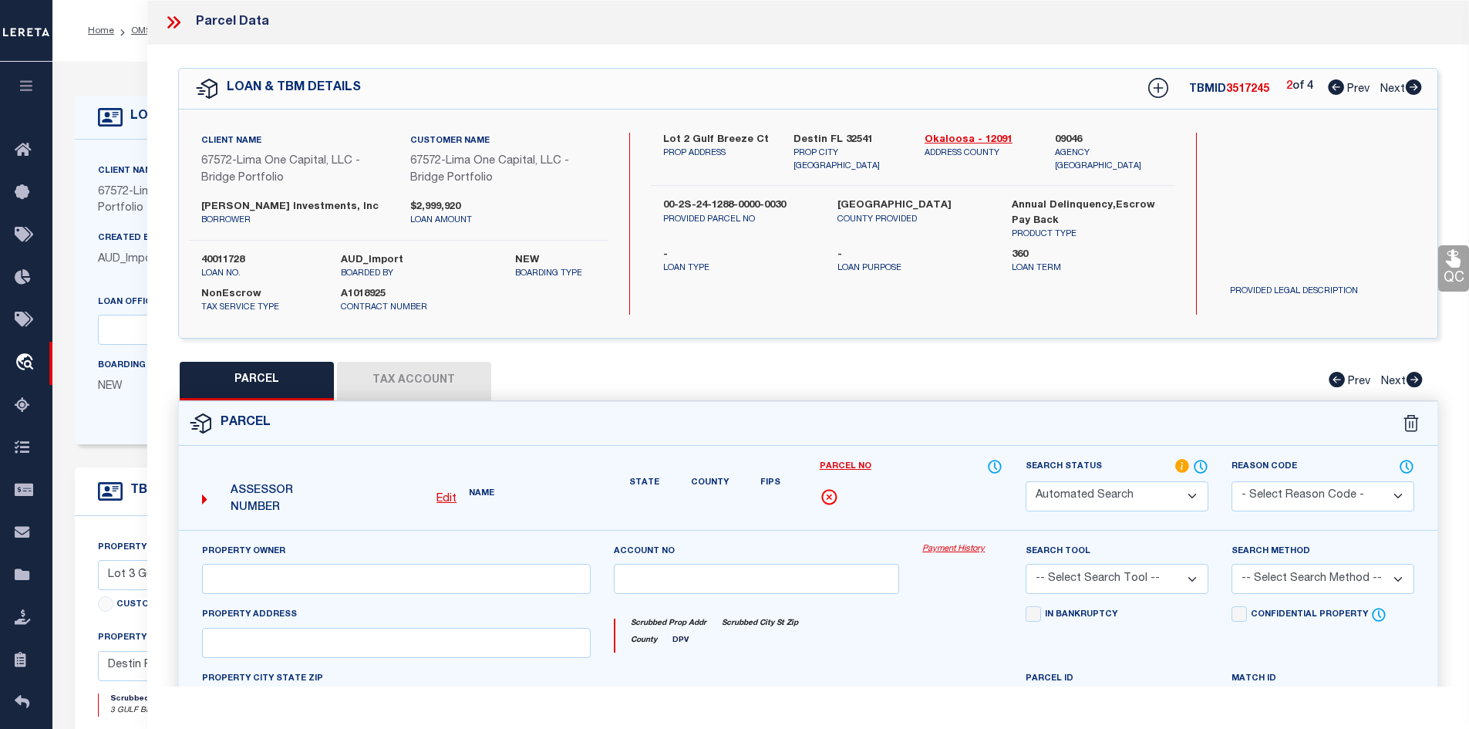
select select "RD"
checkbox input "false"
type textarea "Document uploaded that satisfies a legal requirement, changing from ND to RD"
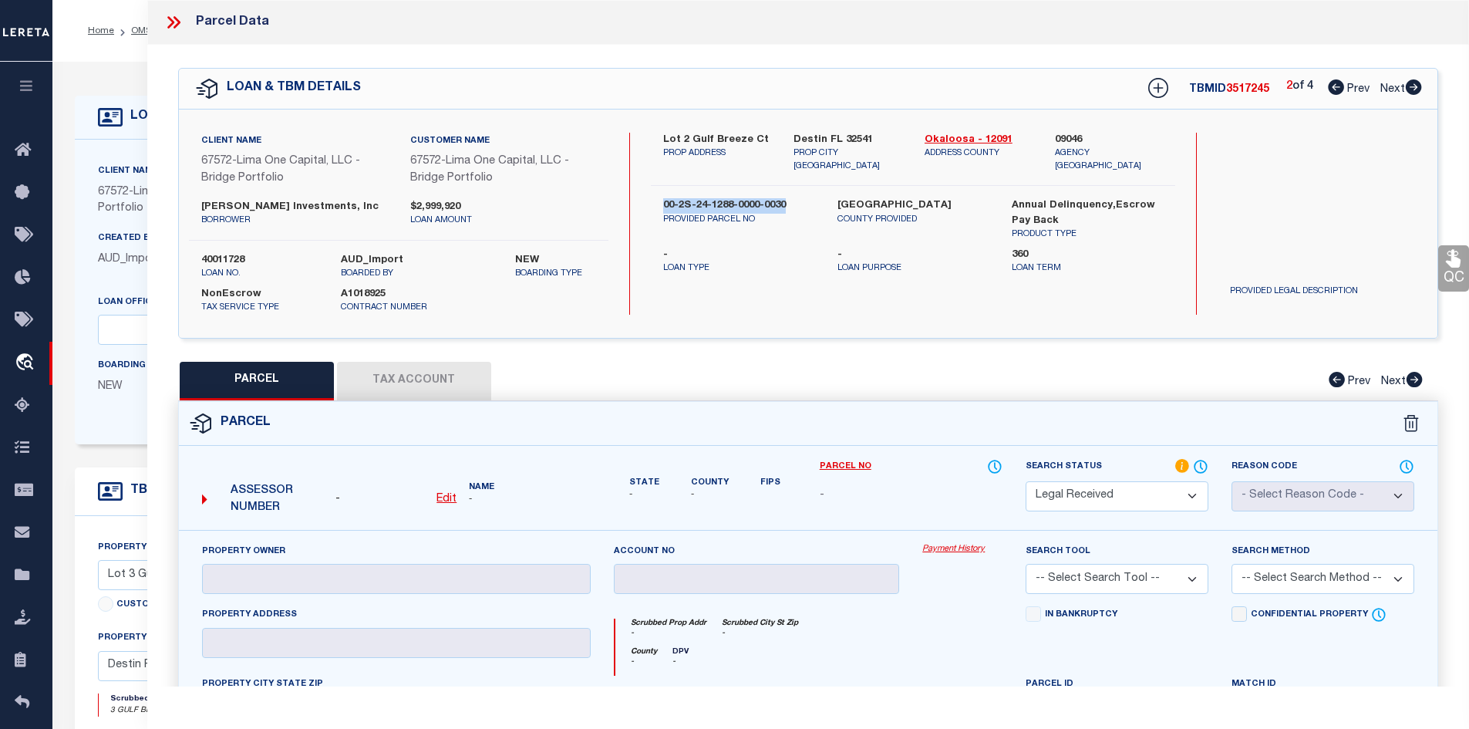
drag, startPoint x: 663, startPoint y: 189, endPoint x: 814, endPoint y: 197, distance: 151.4
click at [814, 198] on label "00-2S-24-1288-0000-0030" at bounding box center [738, 205] width 151 height 15
copy label "00-2S-24-1288-0000-0030"
click at [1418, 378] on icon at bounding box center [1415, 379] width 16 height 15
click at [1416, 87] on icon at bounding box center [1413, 86] width 17 height 15
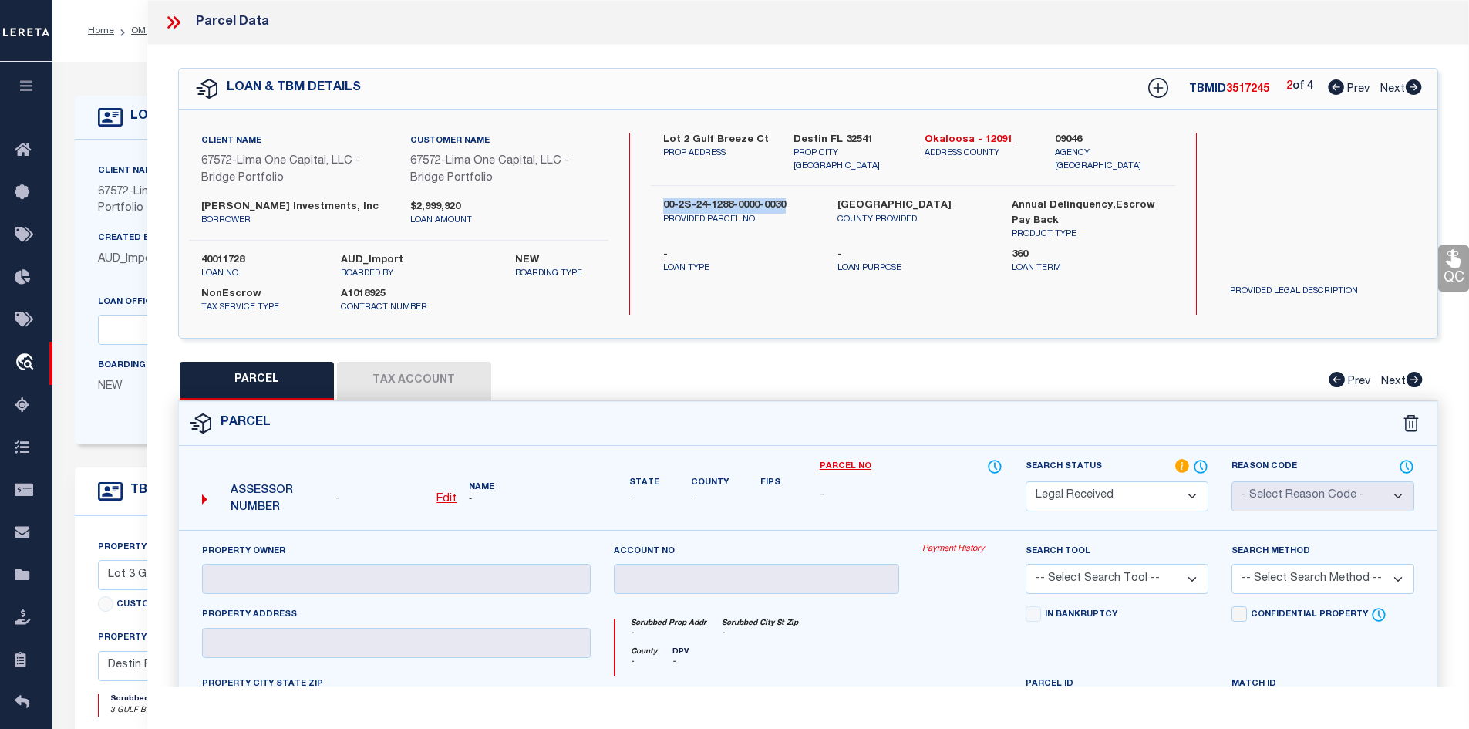
select select "AS"
checkbox input "false"
select select "RD"
type input "LOWE,PATRICK"
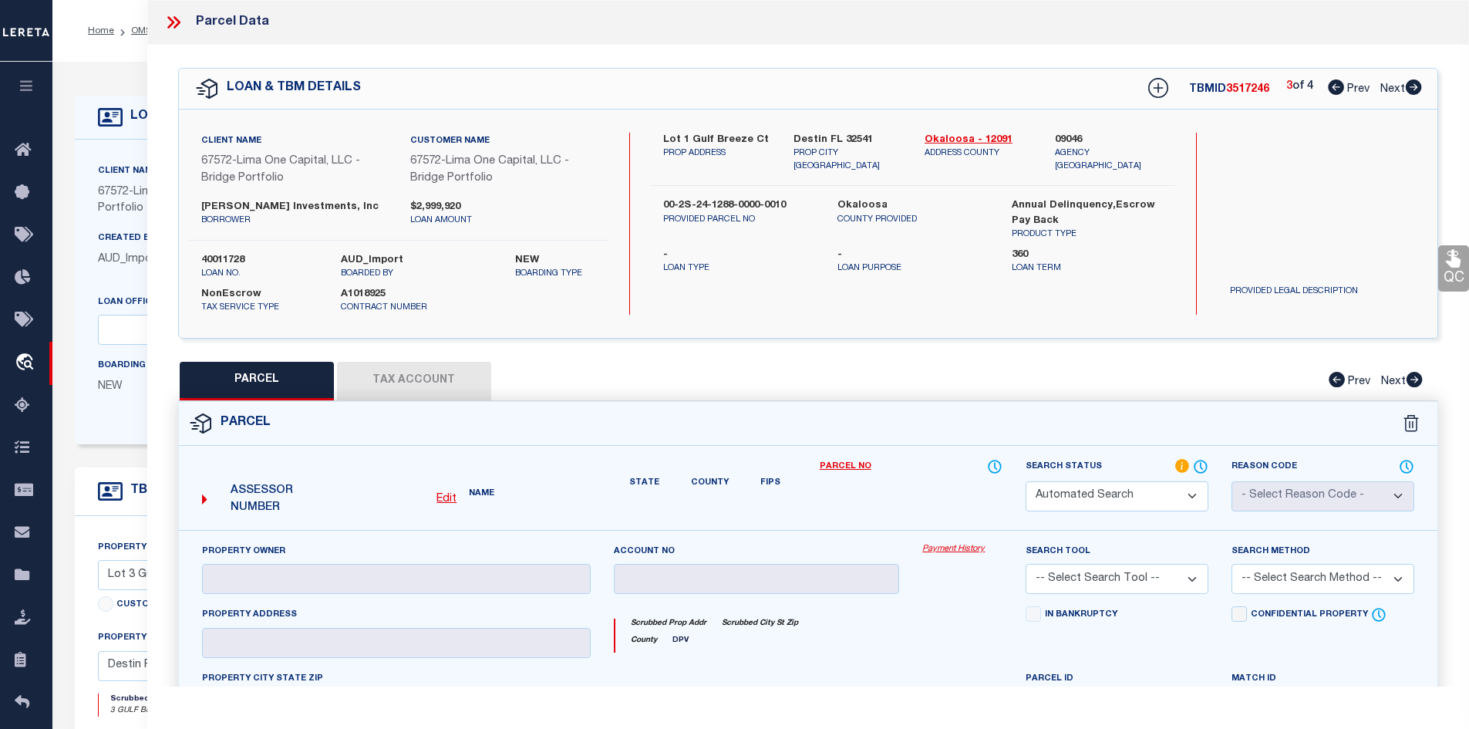
select select "ATL"
select select "ADD"
type input "1 GULF BREEZE CT"
checkbox input "false"
type input "DESTIN, FL 32541"
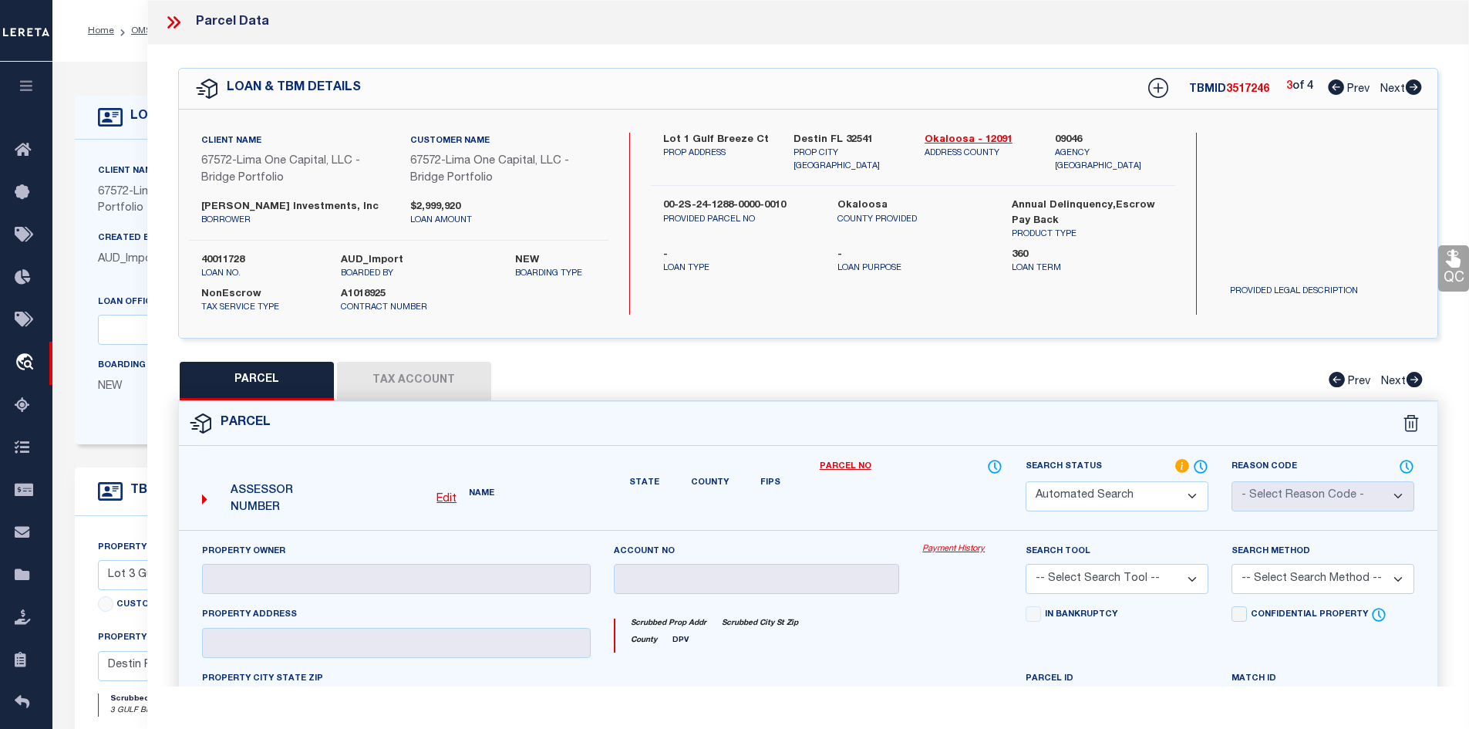
type textarea "EAST PASS T/H AMEND UNIT 10"
type textarea "Document uploaded that satisfies a legal requirement, changing from ND to RD"
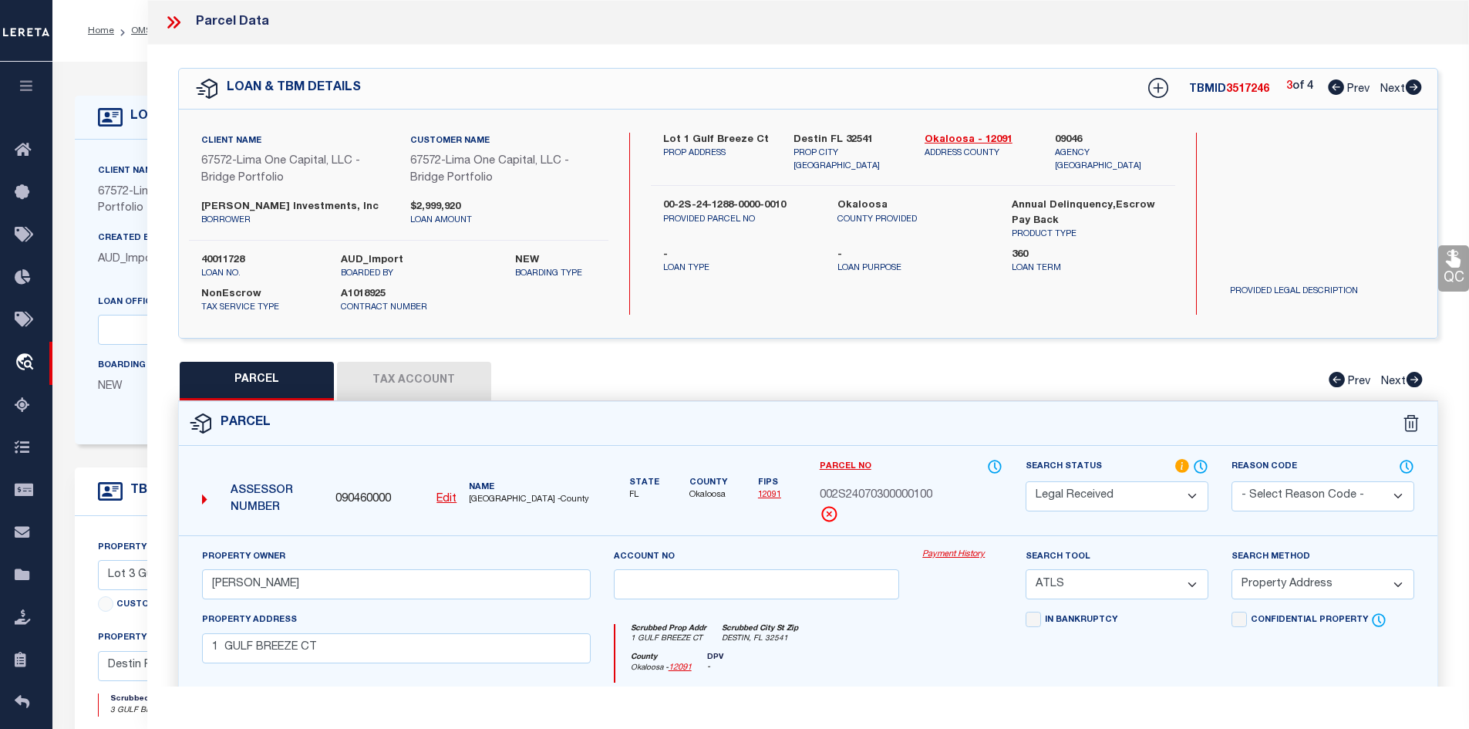
click at [1416, 87] on icon at bounding box center [1413, 86] width 17 height 15
select select "AS"
select select
checkbox input "false"
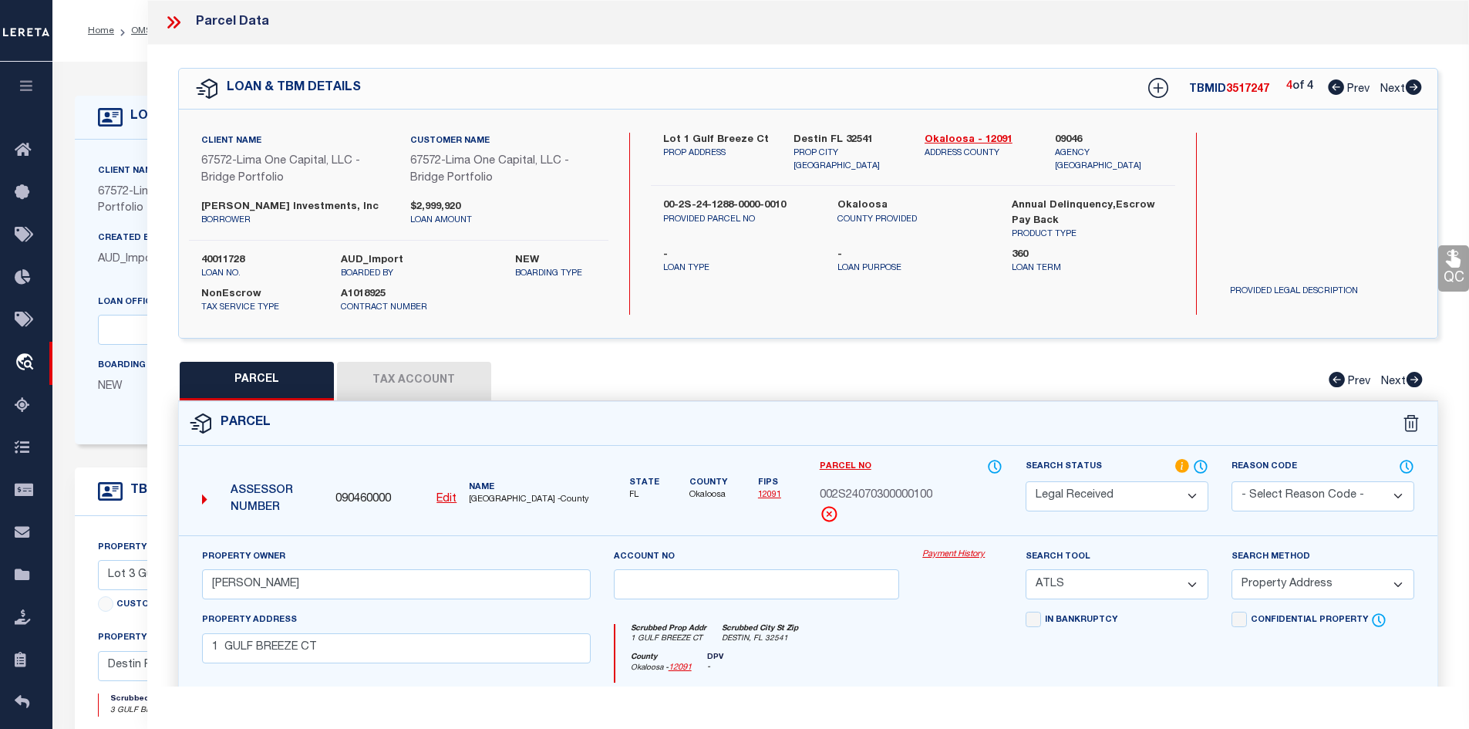
checkbox input "false"
select select "RD"
checkbox input "false"
type textarea "Document uploaded that satisfies a legal requirement, changing from ND to RD"
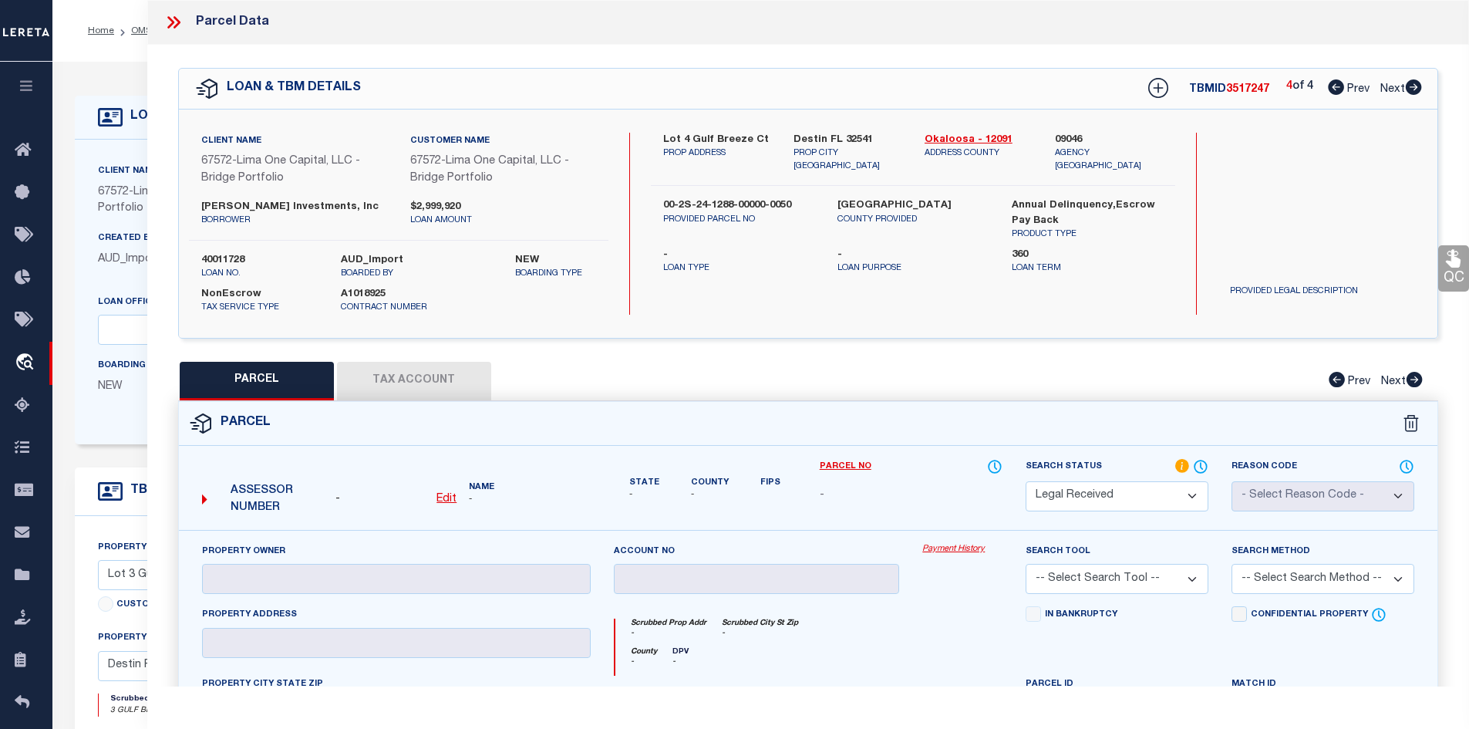
click at [1336, 86] on icon at bounding box center [1336, 86] width 16 height 15
select select "AS"
checkbox input "false"
select select "RD"
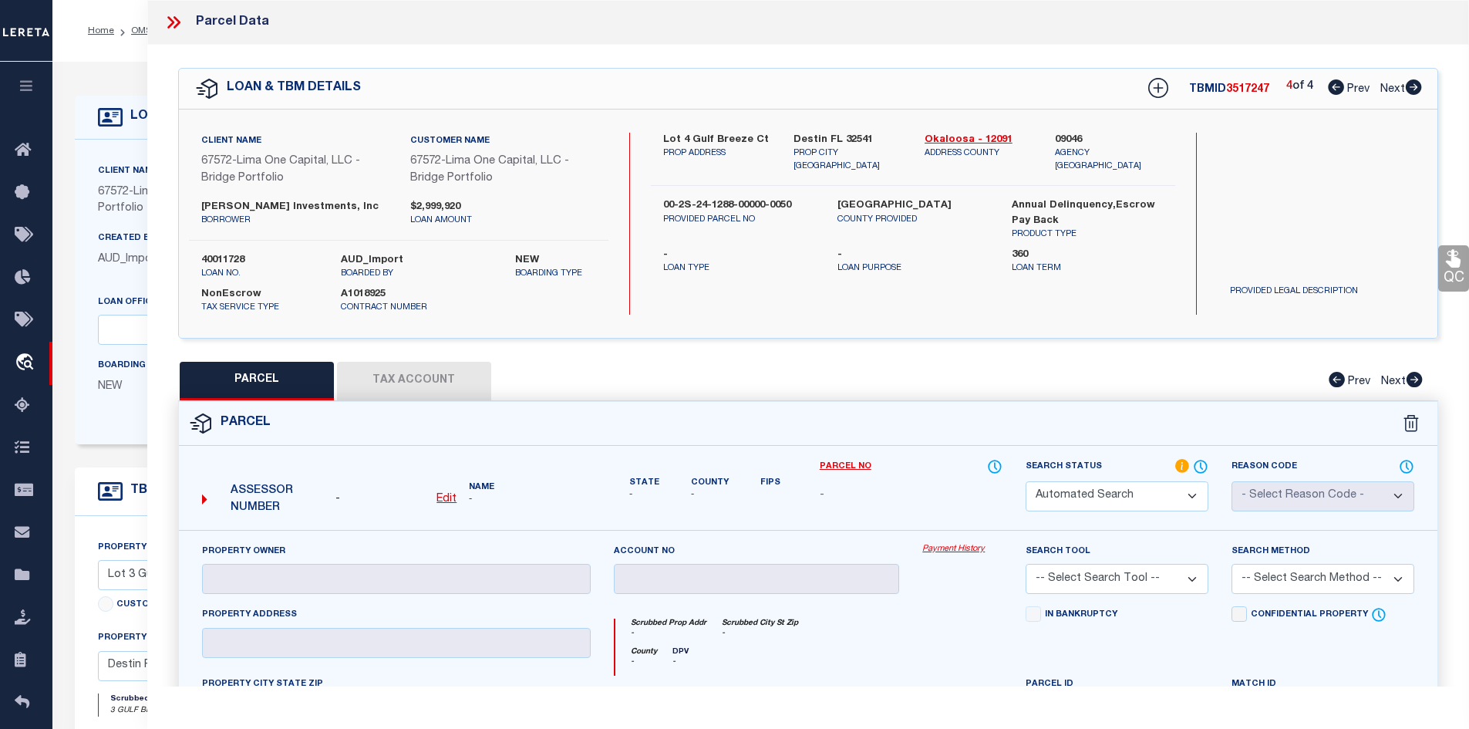
type input "LOWE,PATRICK"
select select "ATL"
select select "ADD"
type input "1 GULF BREEZE CT"
checkbox input "false"
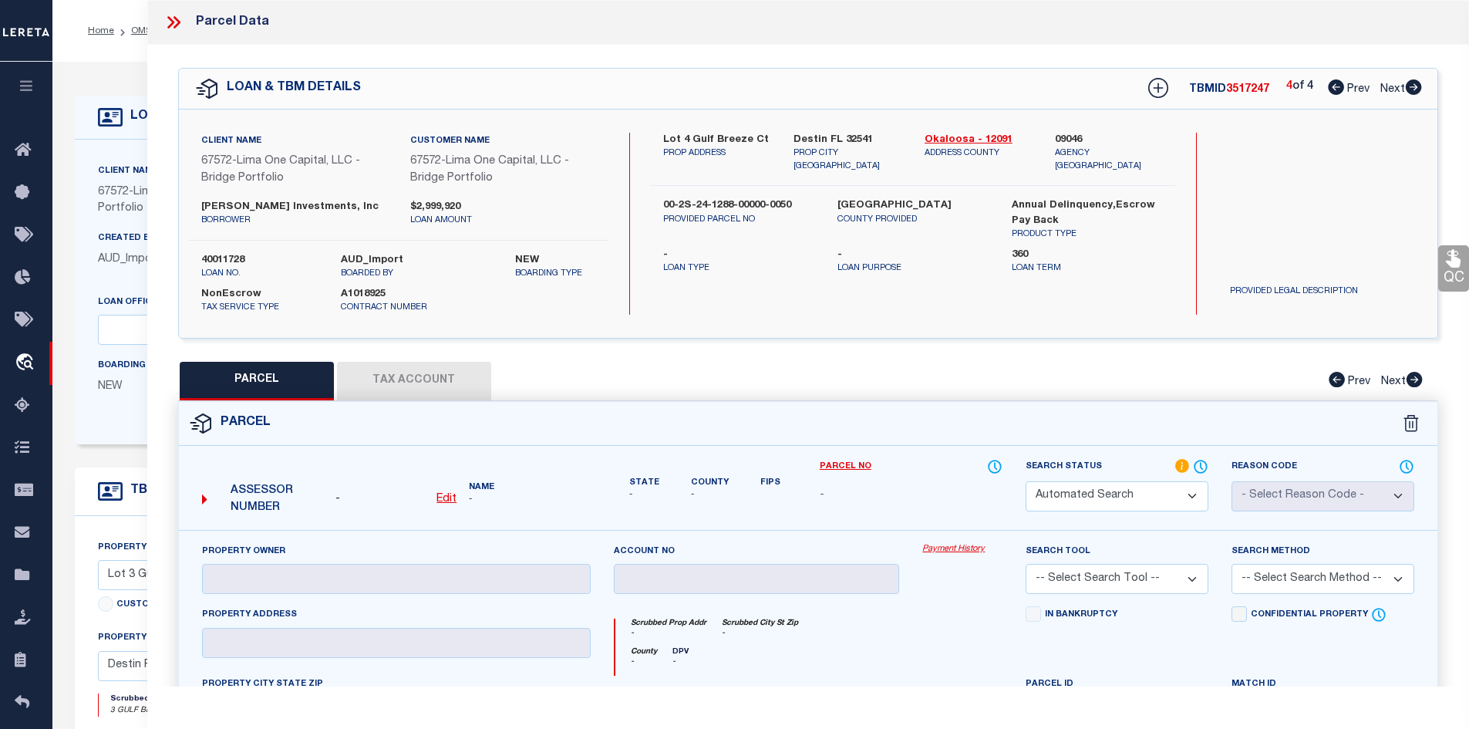
type input "DESTIN, FL 32541"
type textarea "EAST PASS T/H AMEND UNIT 10"
type textarea "Document uploaded that satisfies a legal requirement, changing from ND to RD"
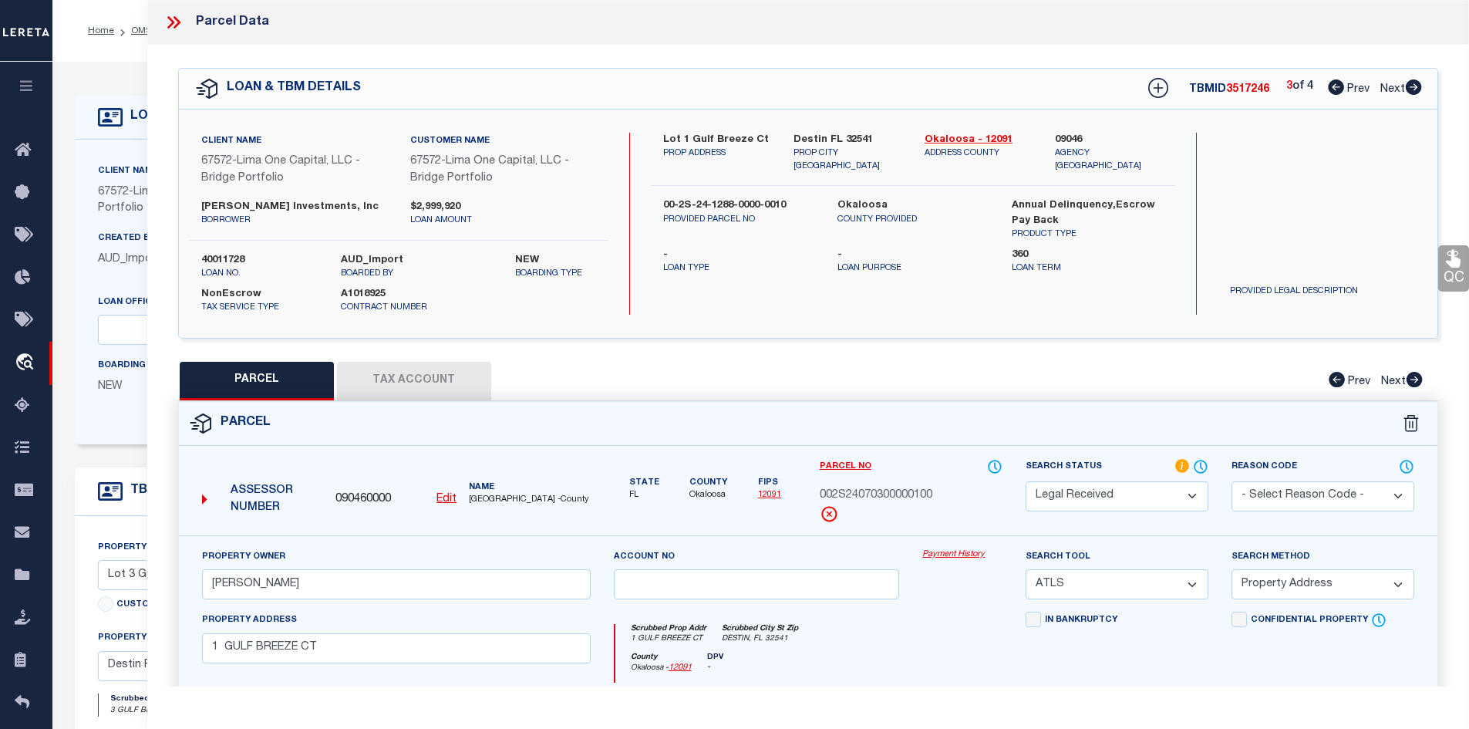
click at [1336, 86] on icon at bounding box center [1336, 86] width 16 height 15
select select "AS"
select select
checkbox input "false"
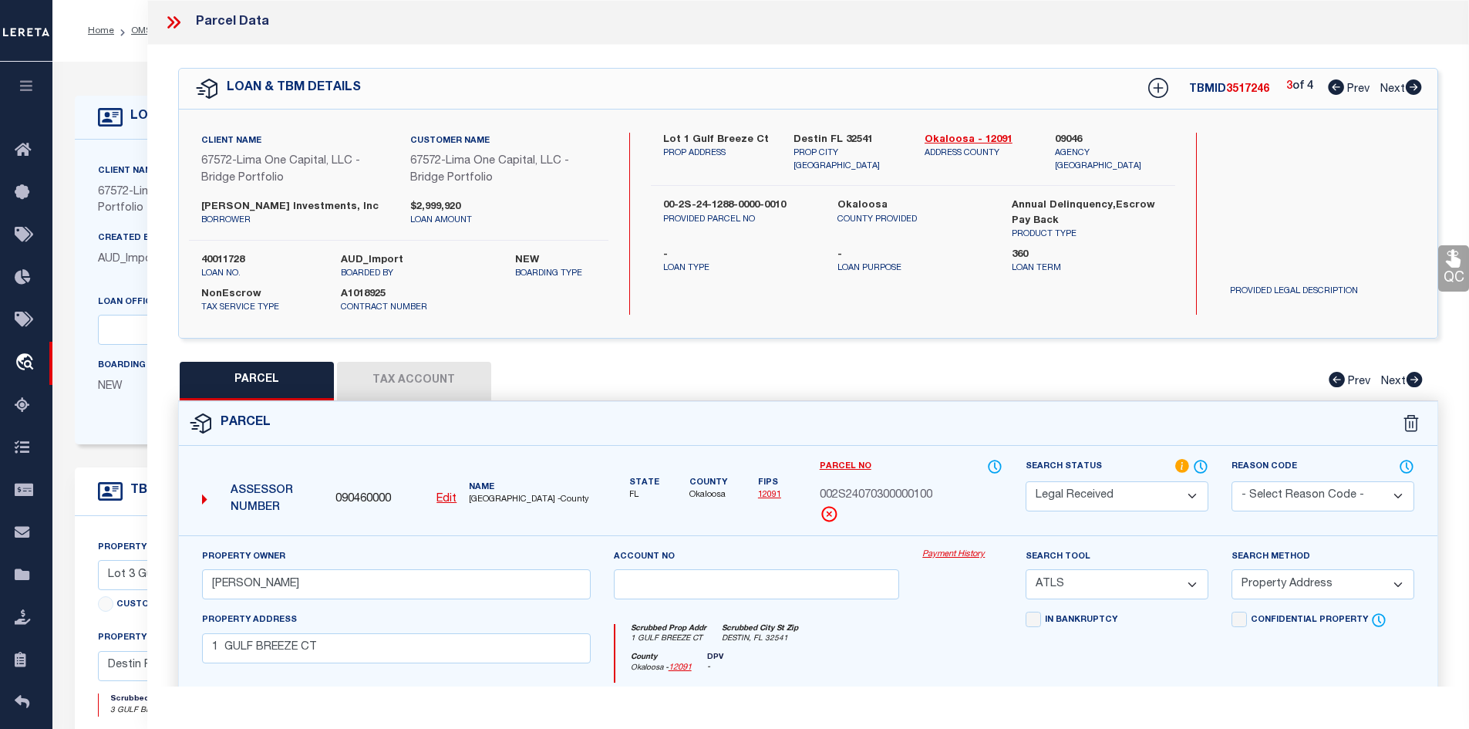
checkbox input "false"
select select "RD"
checkbox input "false"
type textarea "Document uploaded that satisfies a legal requirement, changing from ND to RD"
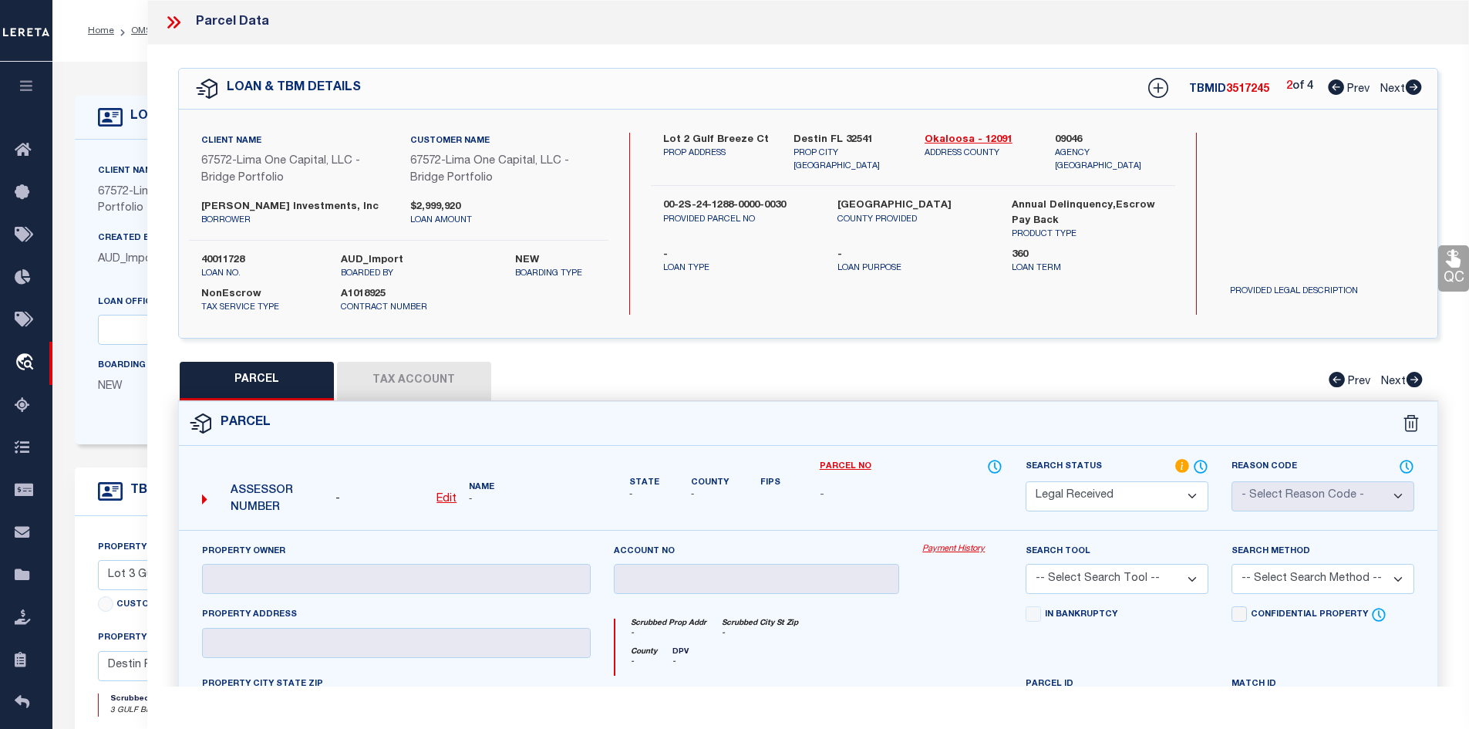
click at [1336, 86] on icon at bounding box center [1336, 86] width 16 height 15
select select "AS"
checkbox input "false"
select select "RD"
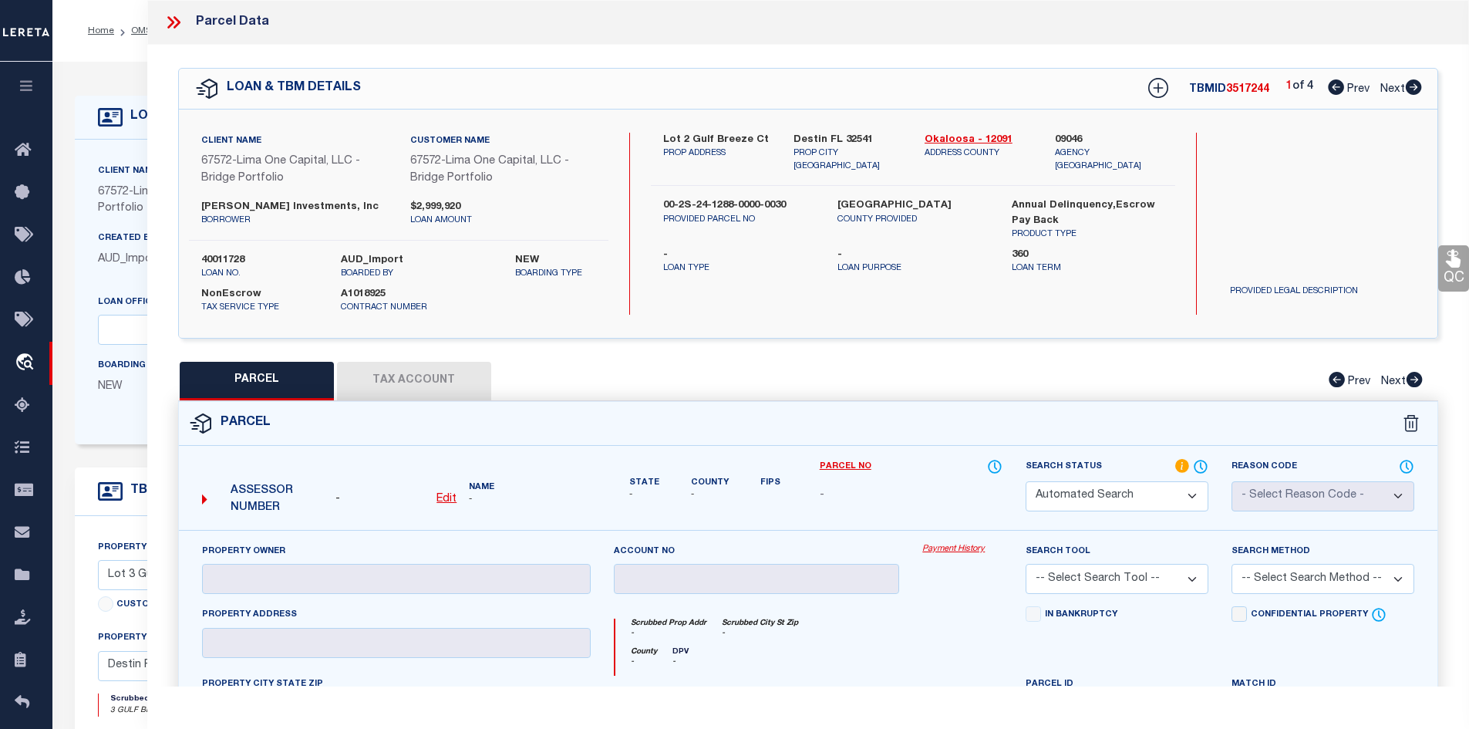
type input "BELL,ANDREW ALFRED BURNETTE"
select select "ATL"
select select "ADD"
type input "3 GULF BREEZE CT"
checkbox input "false"
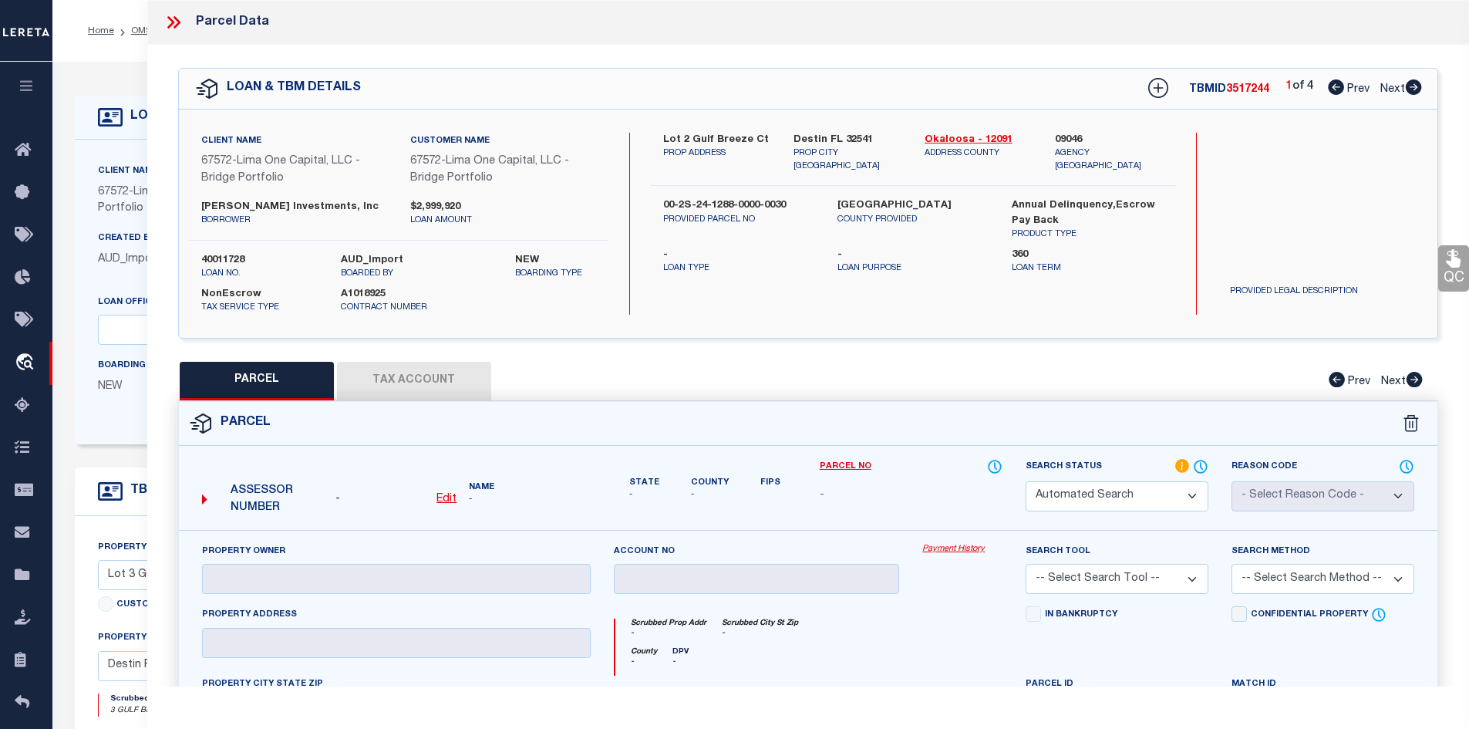
type input "DESTIN, FL 32541"
type textarea "EAST PASS T/H AMEND UNIT 9"
type textarea "Document uploaded that satisfies a legal requirement, changing from ND to RD"
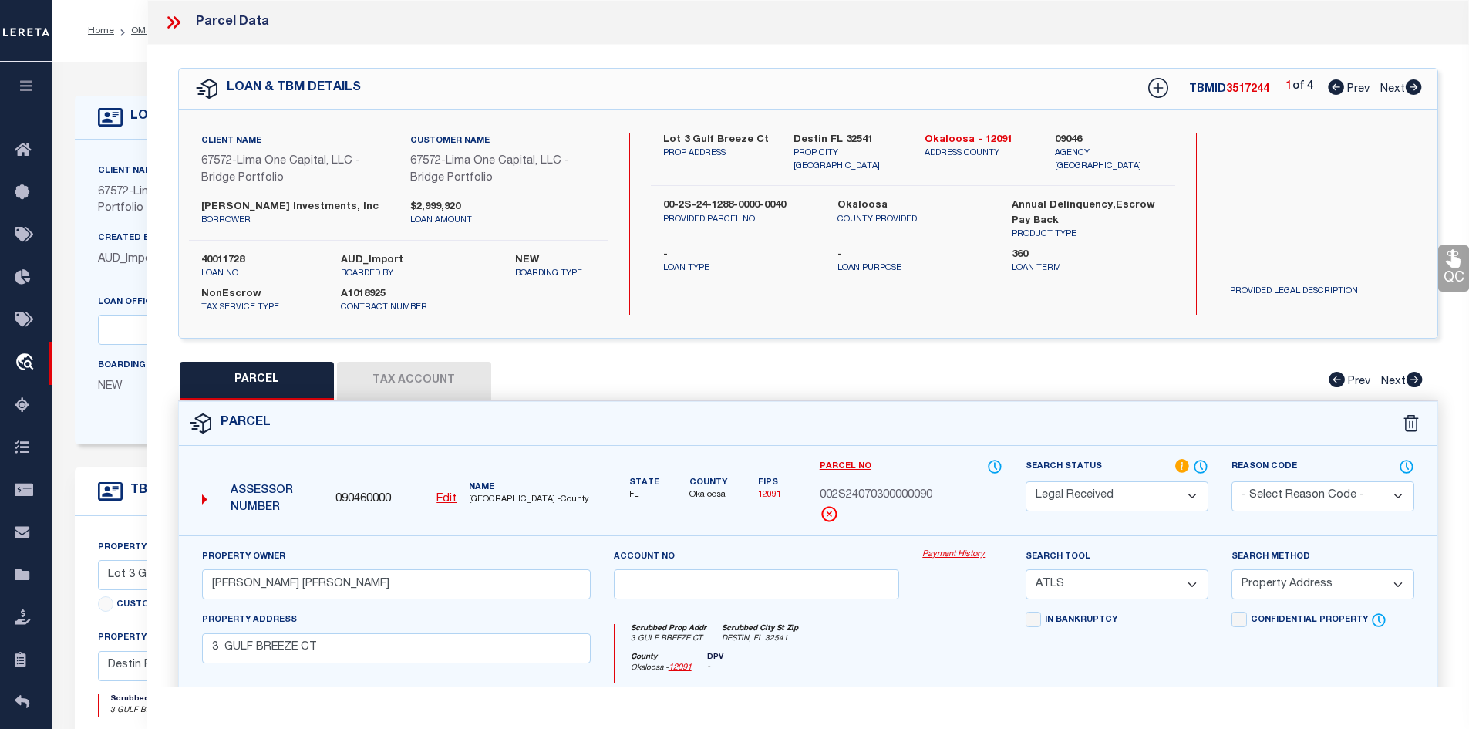
click at [1416, 90] on icon at bounding box center [1413, 86] width 17 height 15
select select "AS"
select select
checkbox input "false"
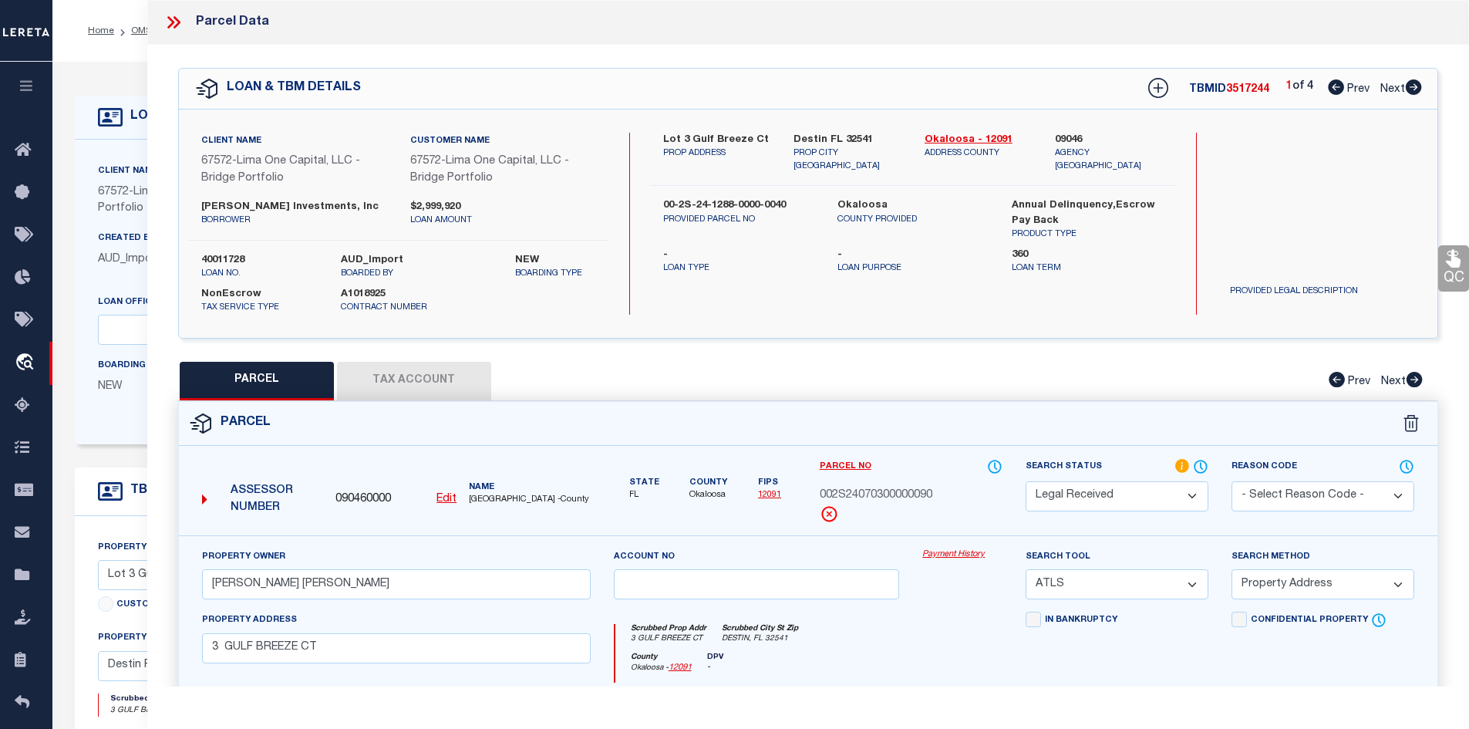
checkbox input "false"
select select "RD"
checkbox input "false"
type textarea "Document uploaded that satisfies a legal requirement, changing from ND to RD"
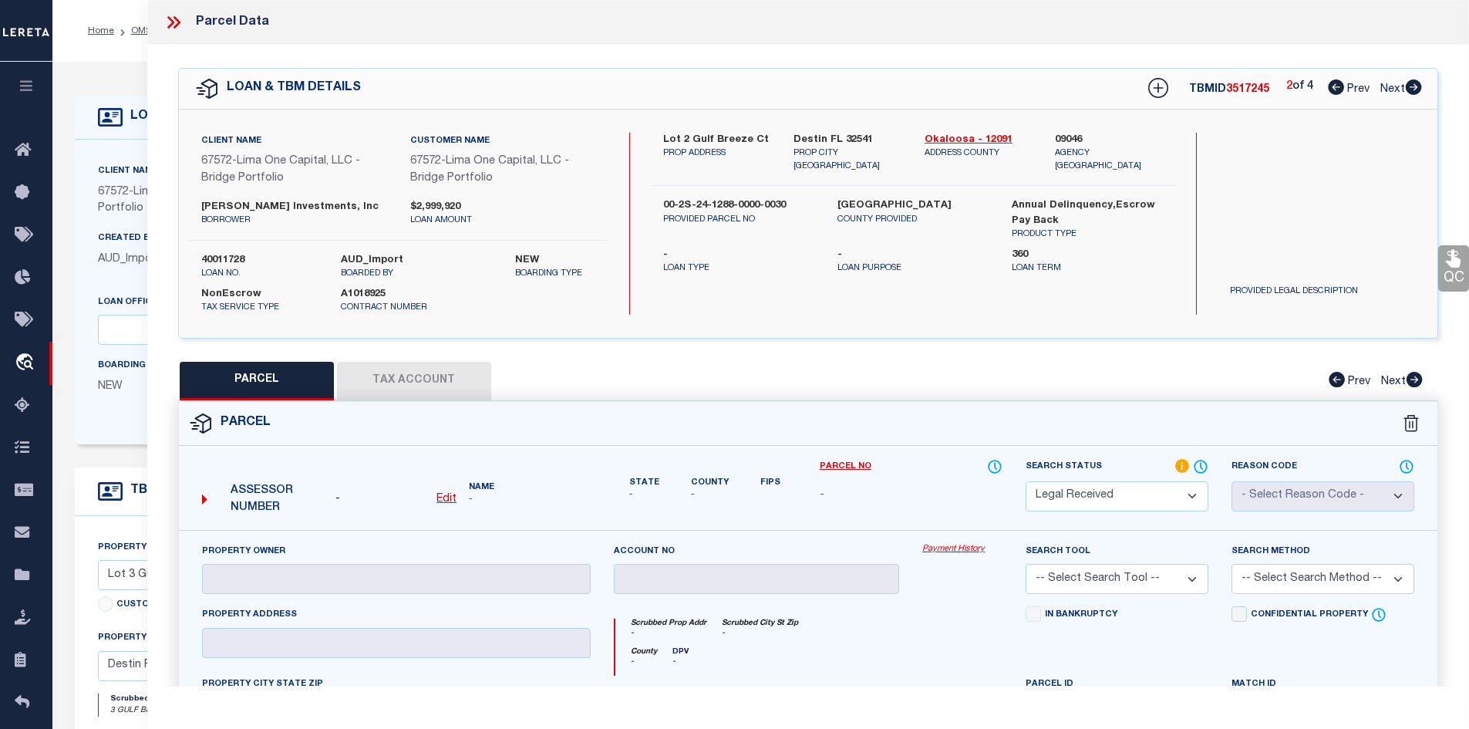
click at [1416, 90] on icon at bounding box center [1413, 86] width 17 height 15
select select "AS"
checkbox input "false"
select select "RD"
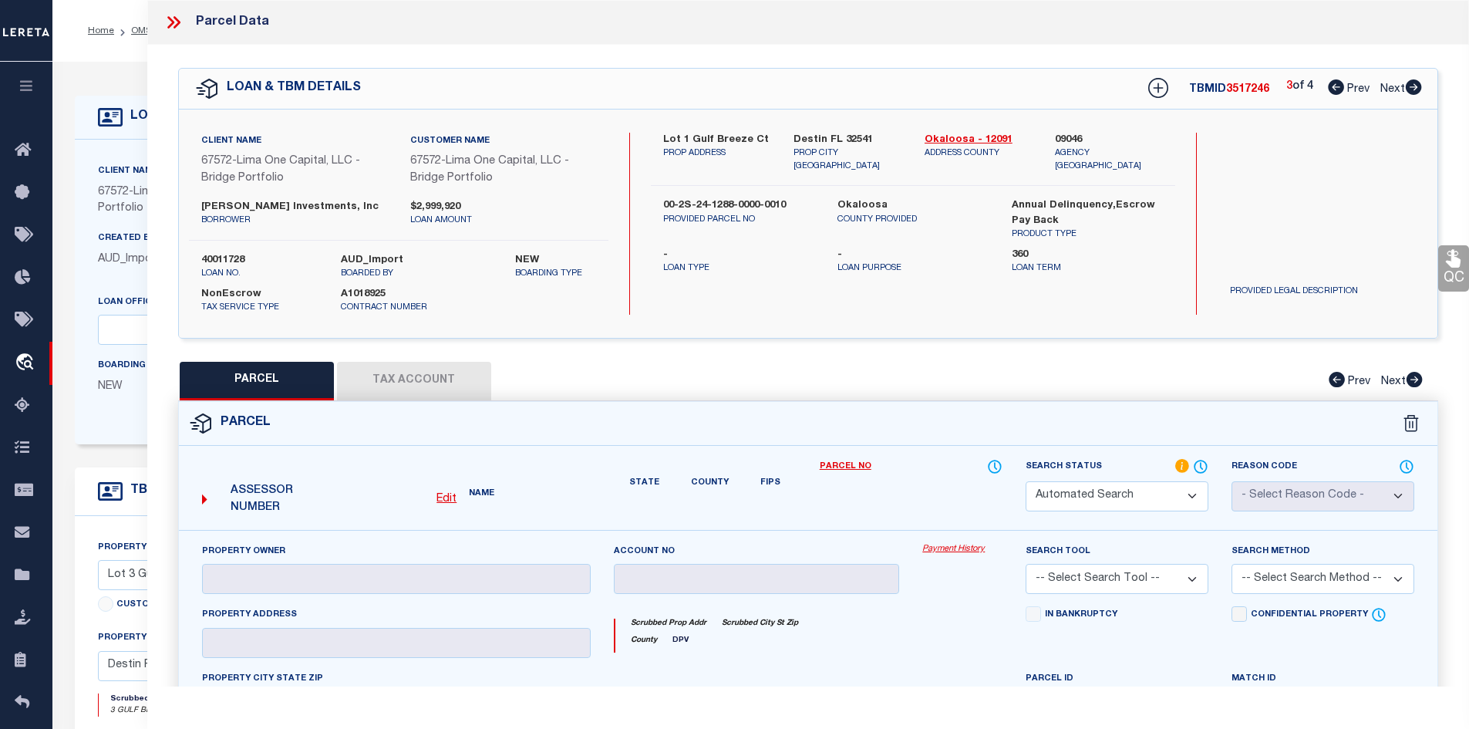
type input "LOWE,PATRICK"
select select "ATL"
select select "ADD"
type input "1 GULF BREEZE CT"
checkbox input "false"
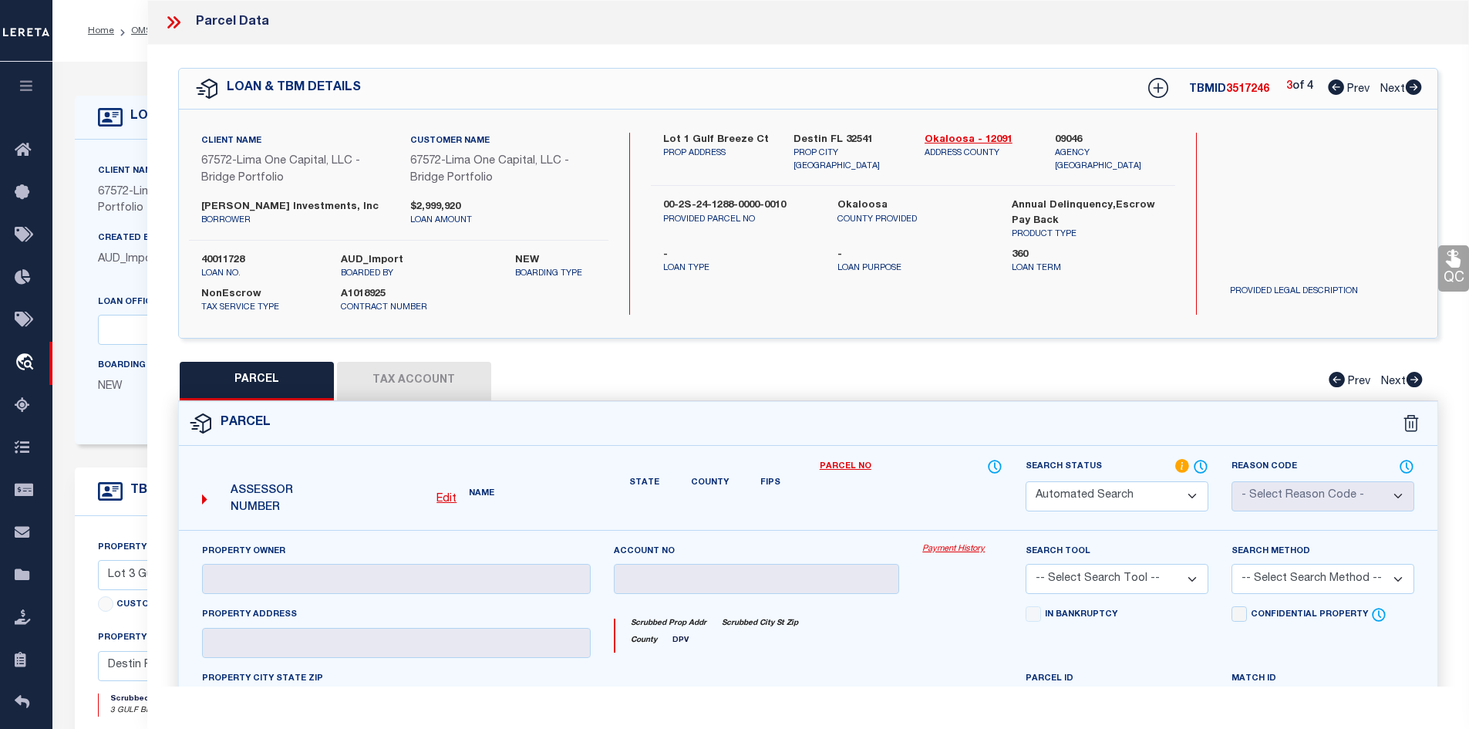
type input "DESTIN, FL 32541"
type textarea "EAST PASS T/H AMEND UNIT 10"
type textarea "Document uploaded that satisfies a legal requirement, changing from ND to RD"
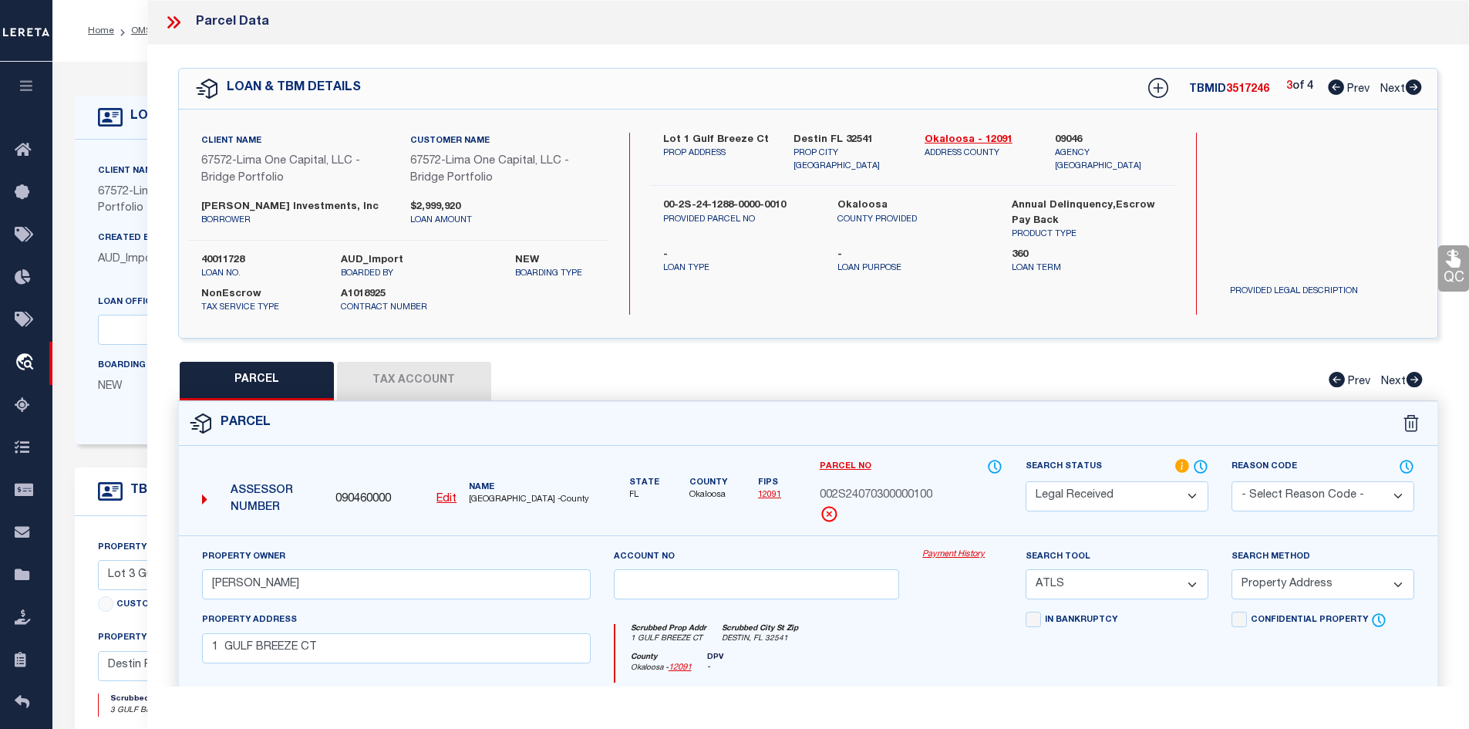
click at [1416, 90] on icon at bounding box center [1413, 86] width 17 height 15
select select "AS"
select select
checkbox input "false"
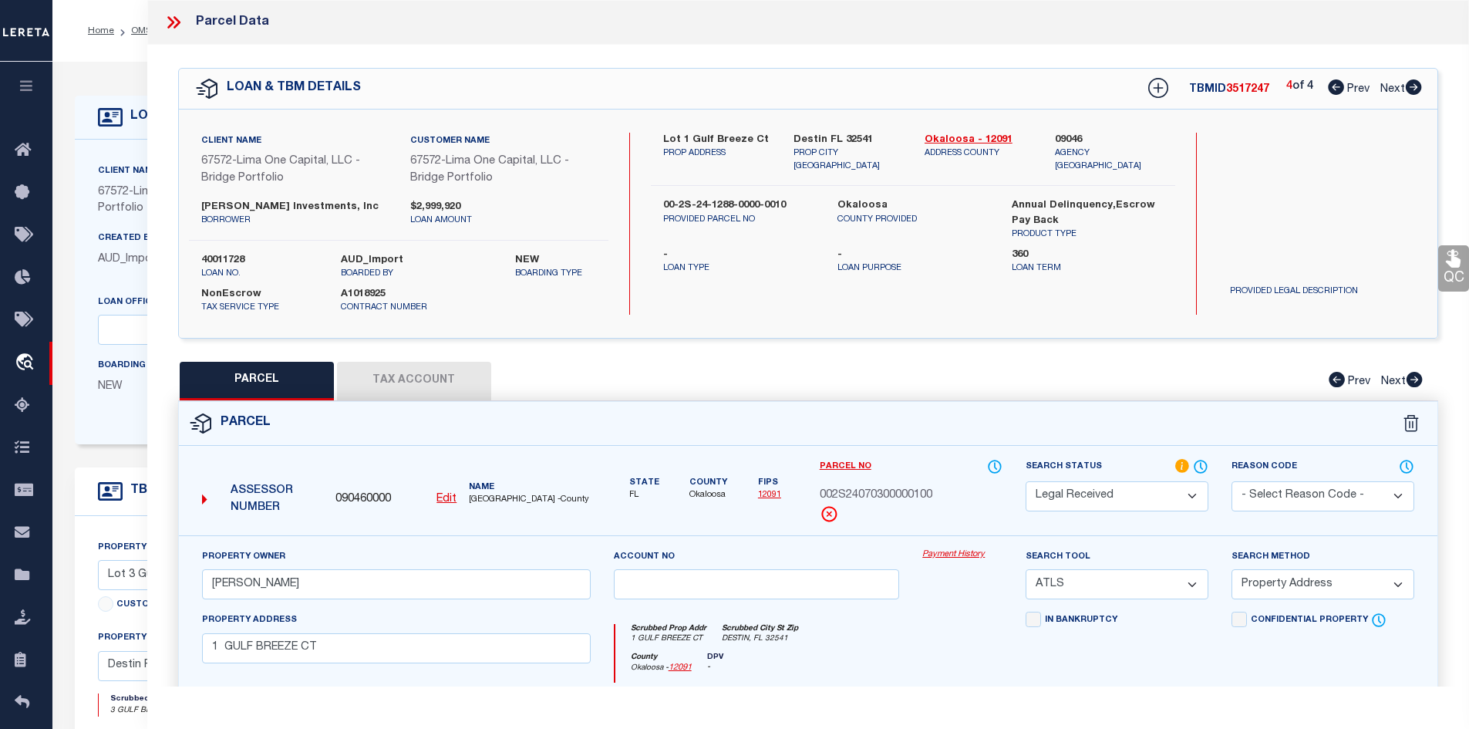
checkbox input "false"
select select "RD"
checkbox input "false"
type textarea "Document uploaded that satisfies a legal requirement, changing from ND to RD"
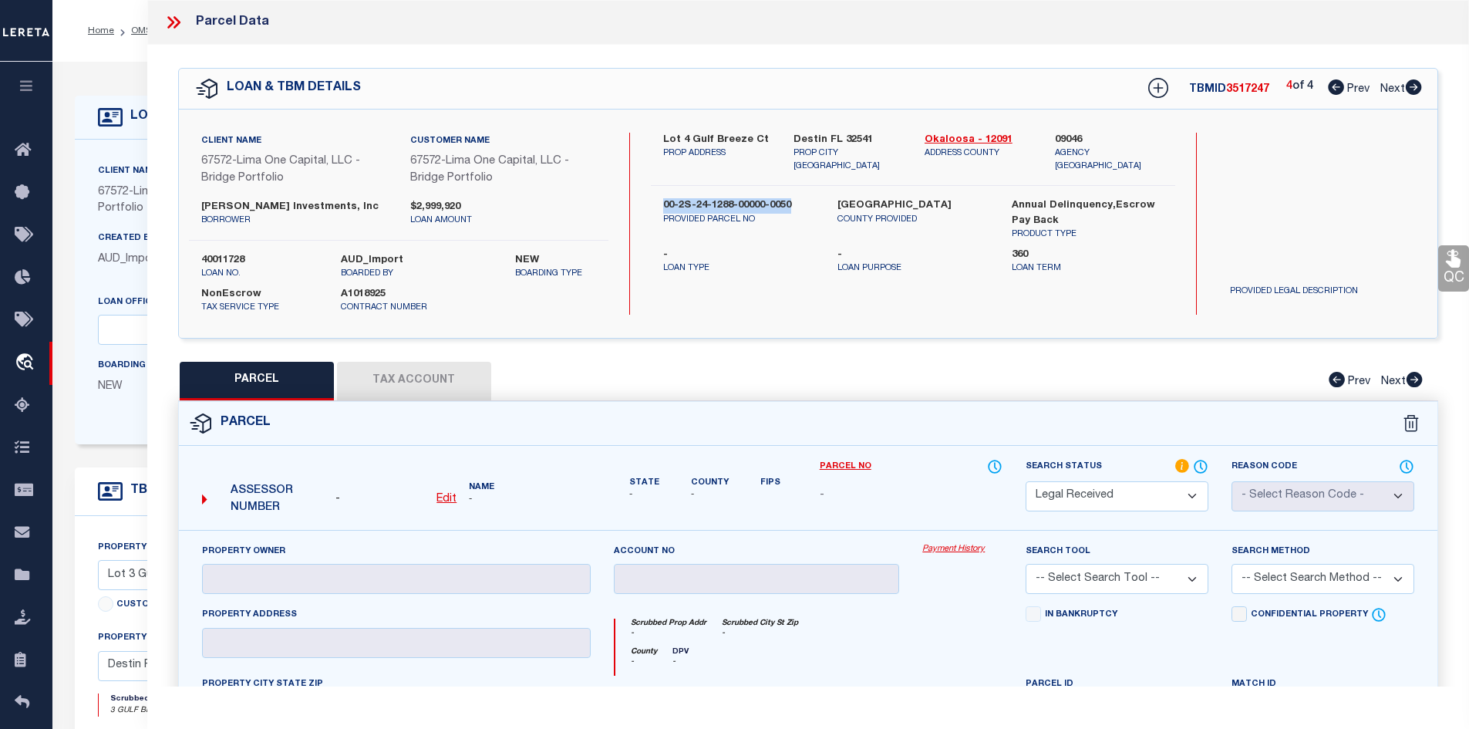
drag, startPoint x: 666, startPoint y: 194, endPoint x: 792, endPoint y: 195, distance: 125.7
click at [792, 198] on label "00-2S-24-1288-00000-0050" at bounding box center [738, 205] width 151 height 15
copy label "00-2S-24-1288-00000-0050"
click at [760, 198] on label "00-2S-24-1288-00000-0050" at bounding box center [738, 205] width 151 height 15
drag, startPoint x: 662, startPoint y: 186, endPoint x: 799, endPoint y: 192, distance: 137.4
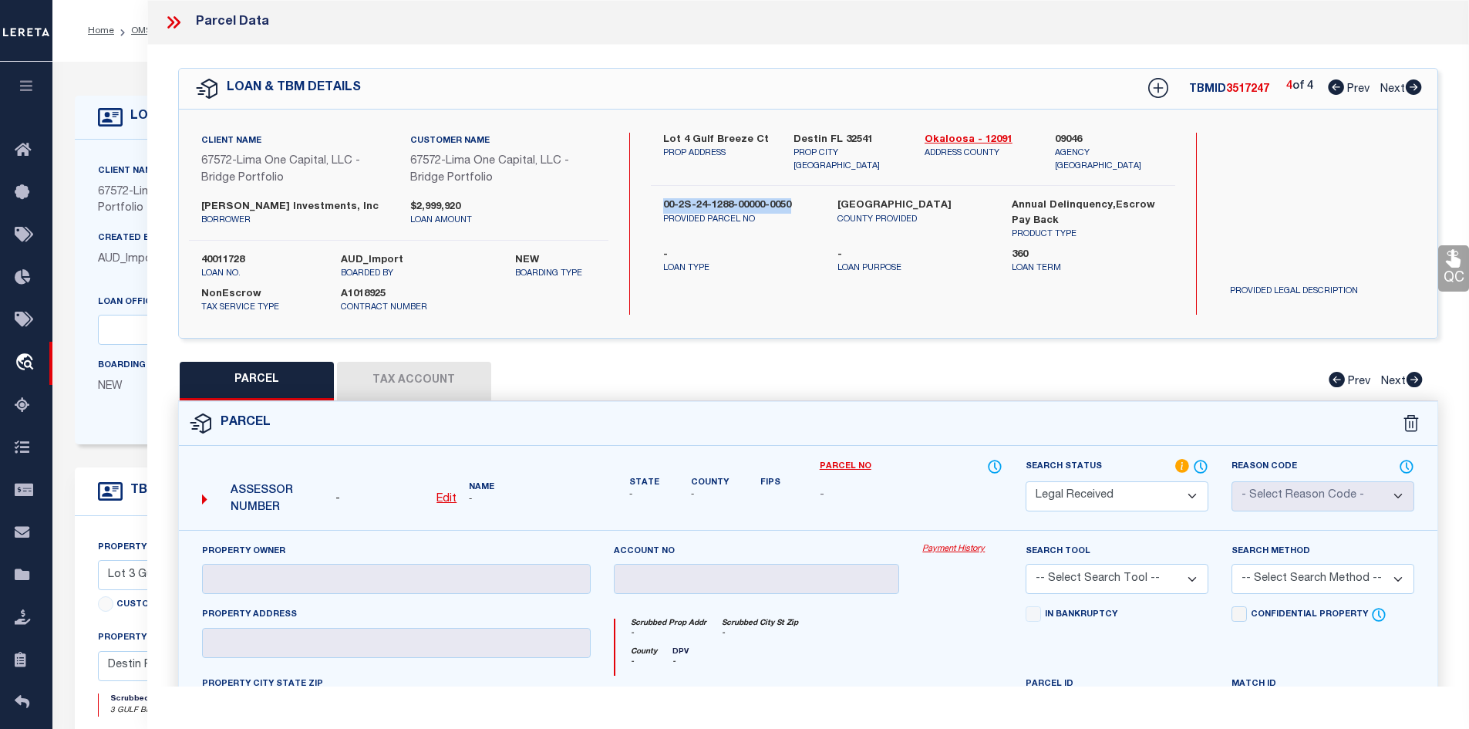
click at [799, 198] on div "00-2S-24-1288-00000-0050 PROVIDED PARCEL NO" at bounding box center [739, 219] width 174 height 43
click at [1334, 85] on icon at bounding box center [1336, 86] width 16 height 15
select select "AS"
checkbox input "false"
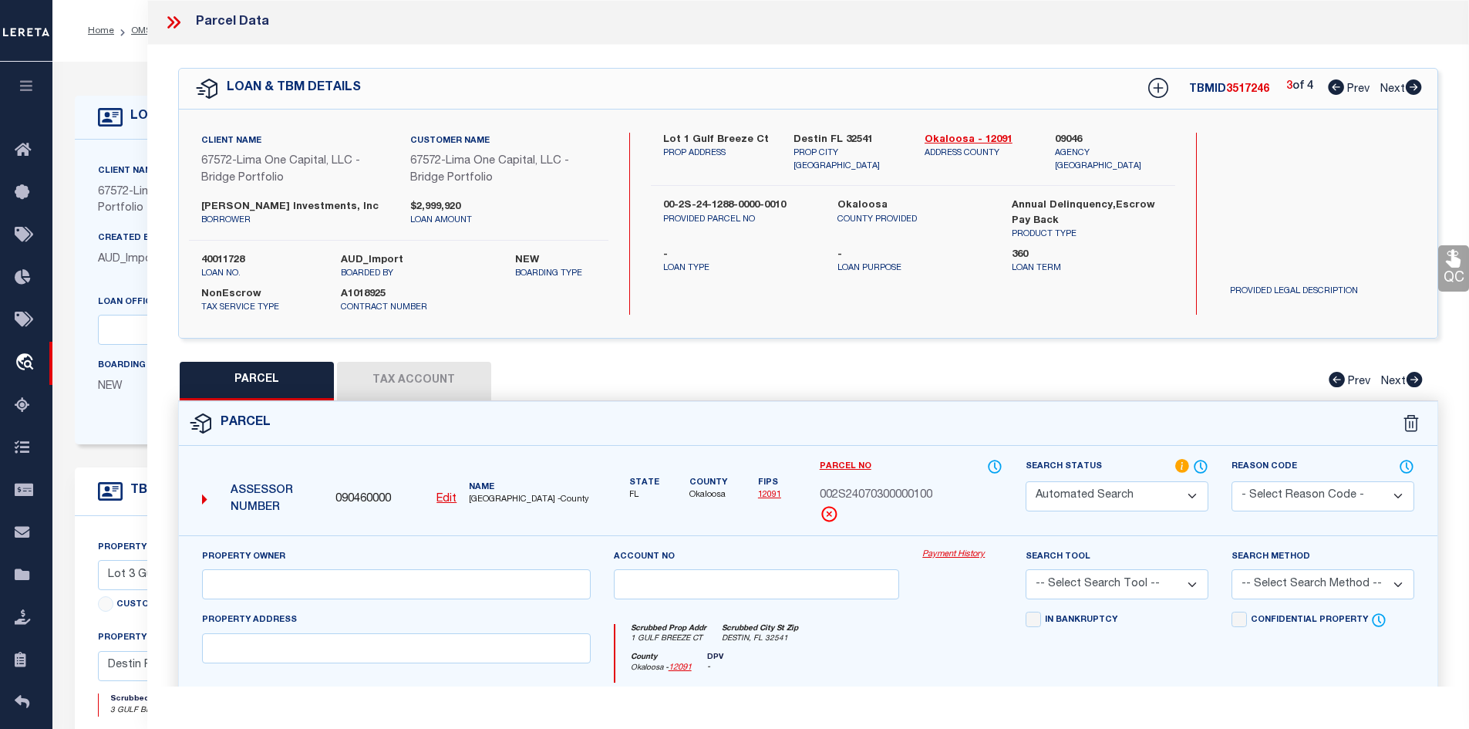
select select "RD"
type input "LOWE,PATRICK"
select select "ATL"
select select "ADD"
type input "1 GULF BREEZE CT"
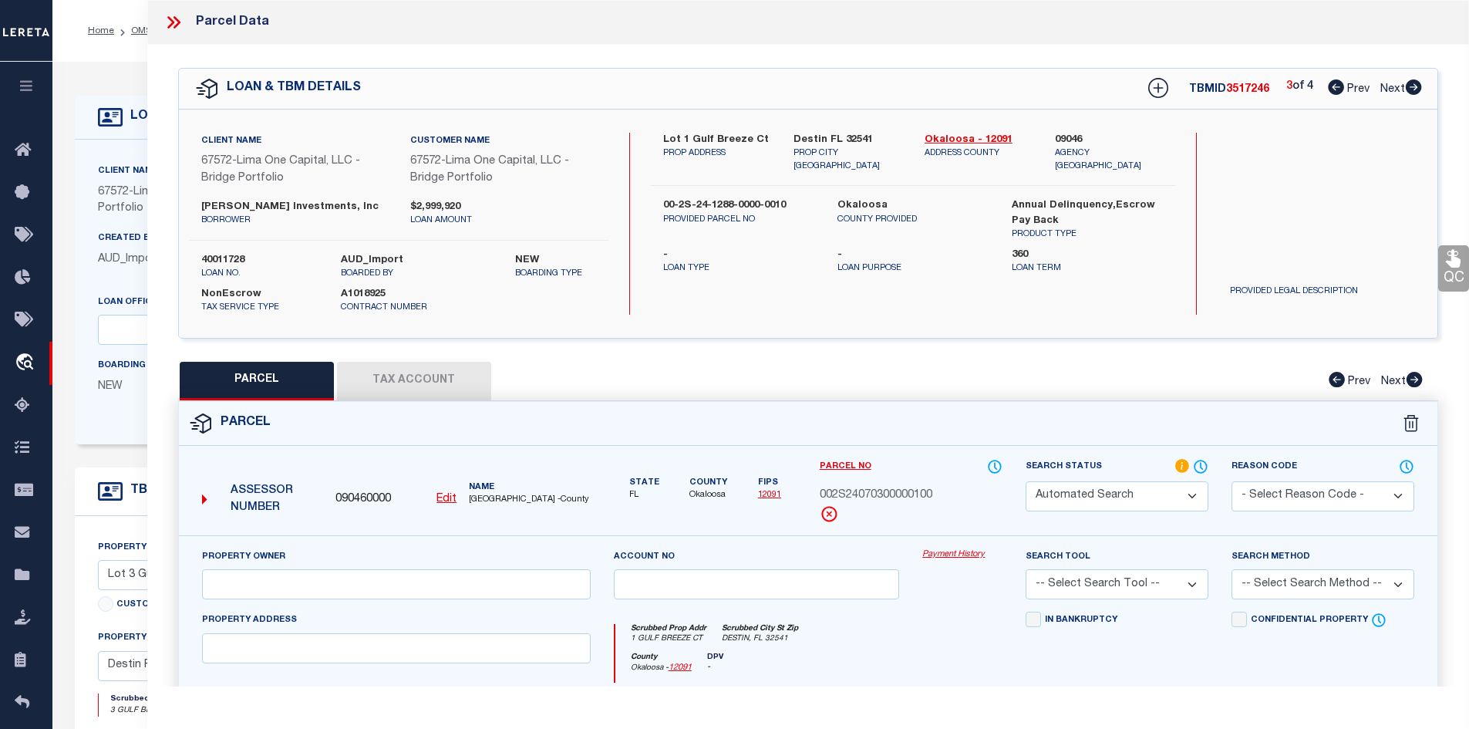
checkbox input "false"
type input "DESTIN, FL 32541"
type textarea "EAST PASS T/H AMEND UNIT 10"
type textarea "Document uploaded that satisfies a legal requirement, changing from ND to RD"
click at [1333, 87] on icon at bounding box center [1336, 86] width 16 height 15
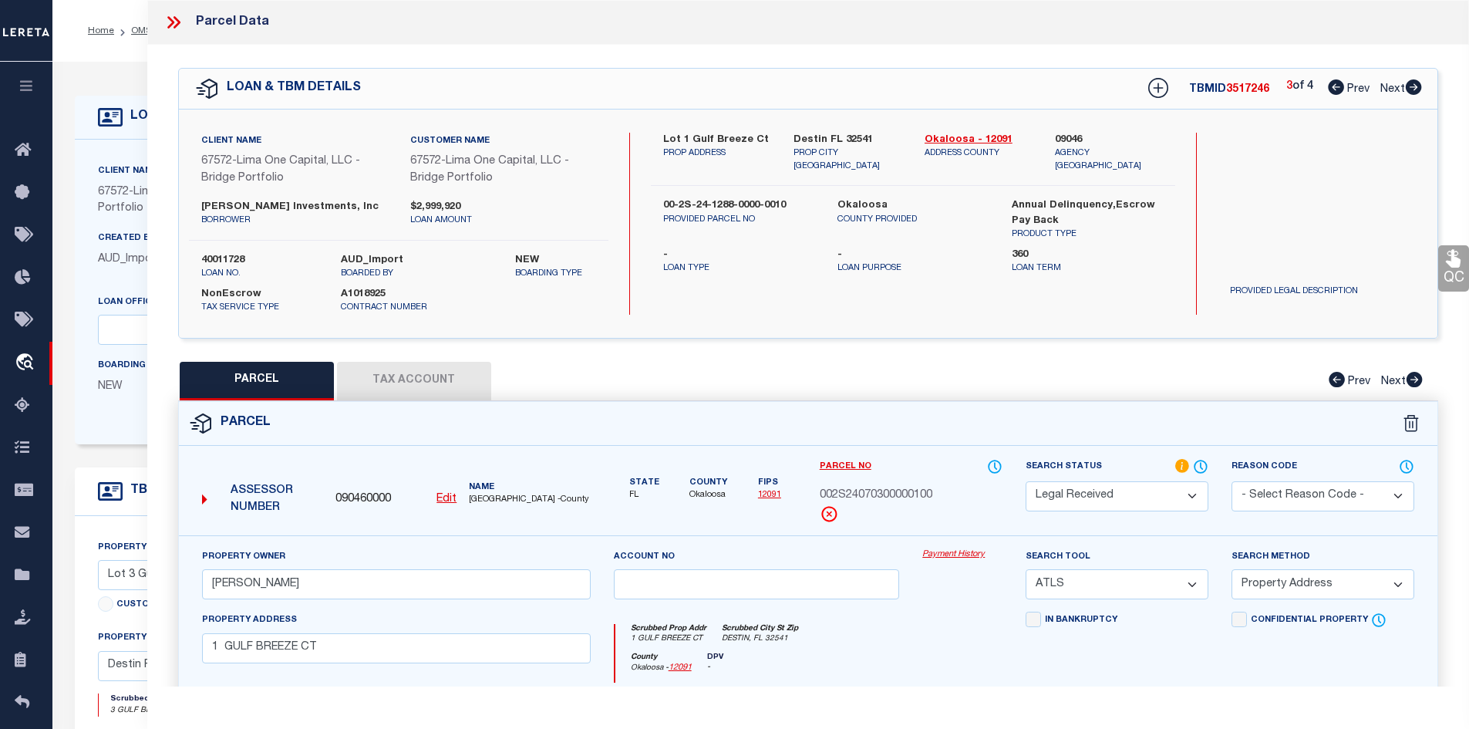
select select "AS"
select select
checkbox input "false"
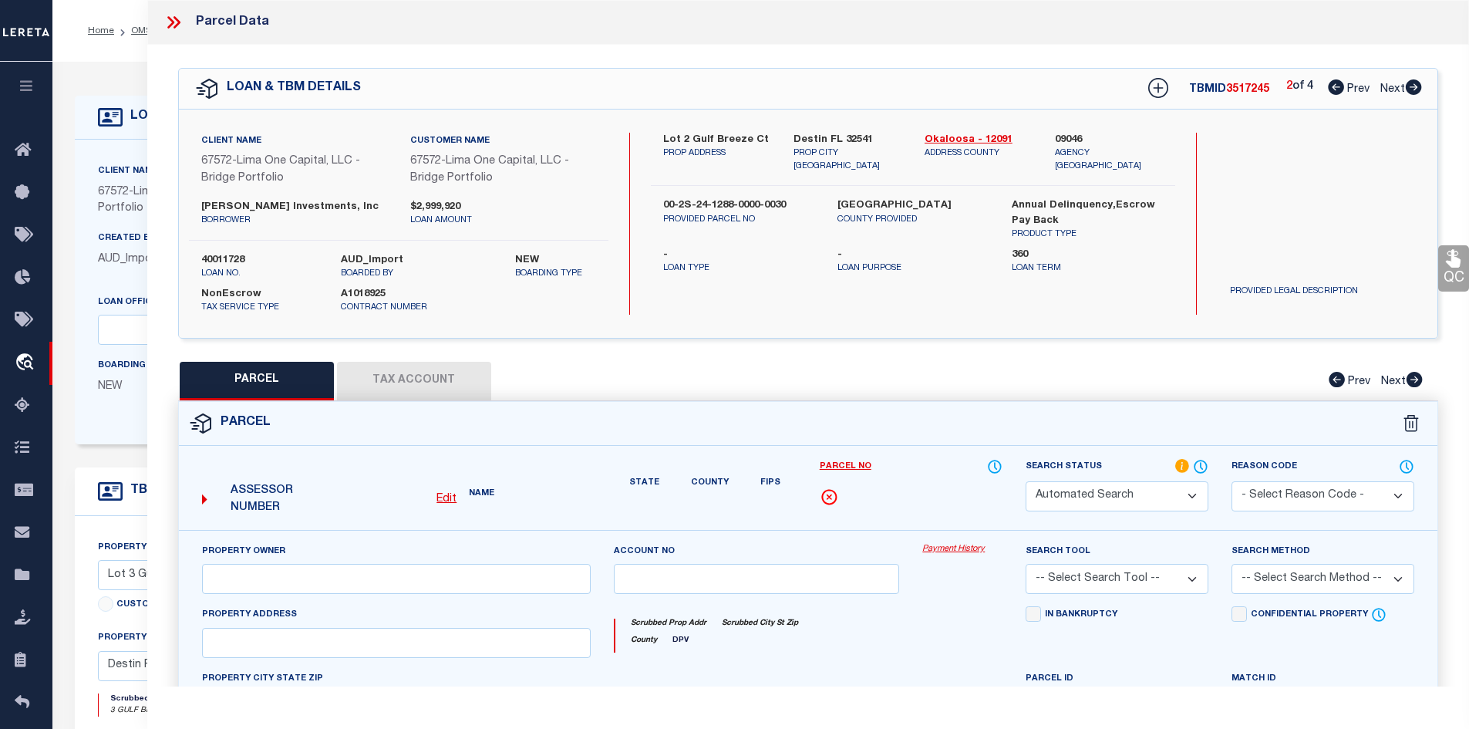
select select "RD"
checkbox input "false"
type textarea "Document uploaded that satisfies a legal requirement, changing from ND to RD"
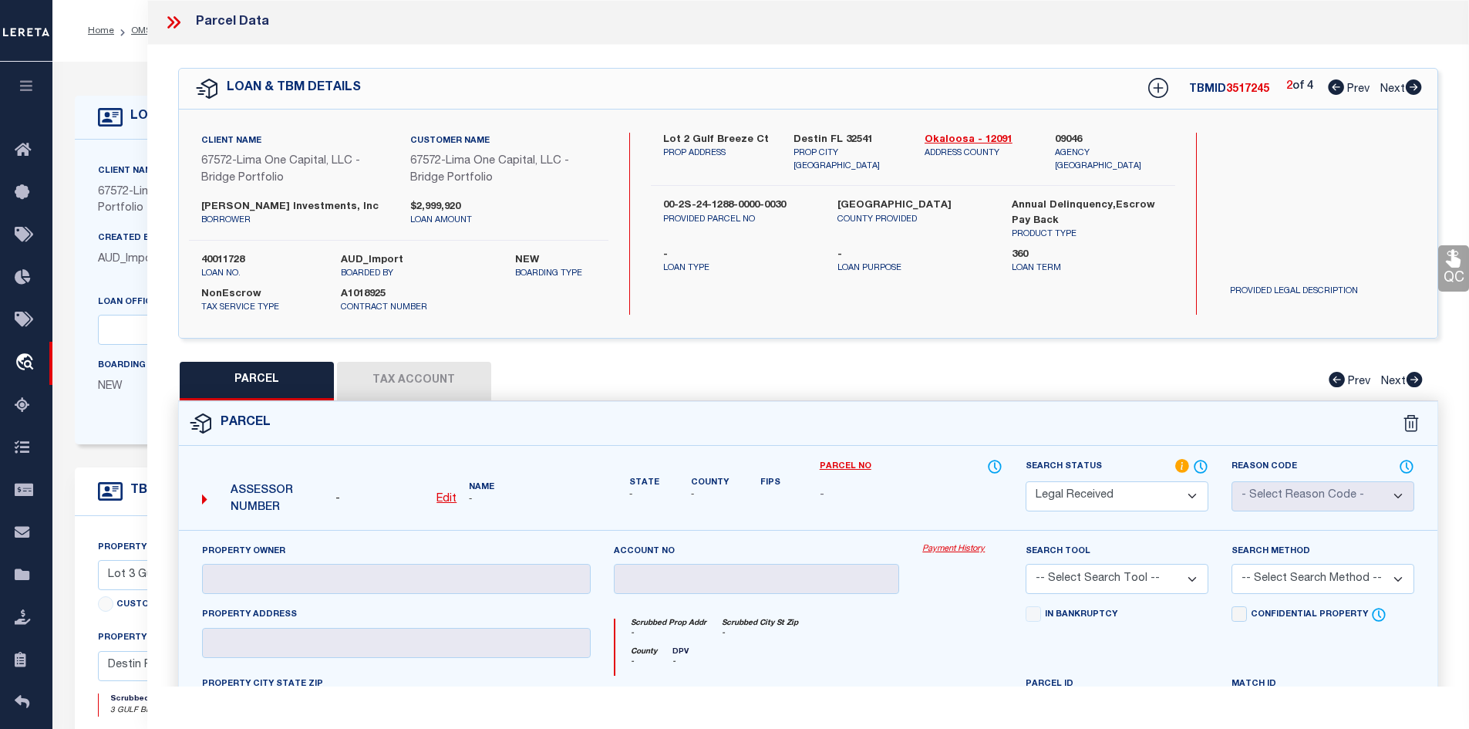
click at [1333, 87] on icon at bounding box center [1336, 86] width 16 height 15
select select "AS"
checkbox input "false"
select select "RD"
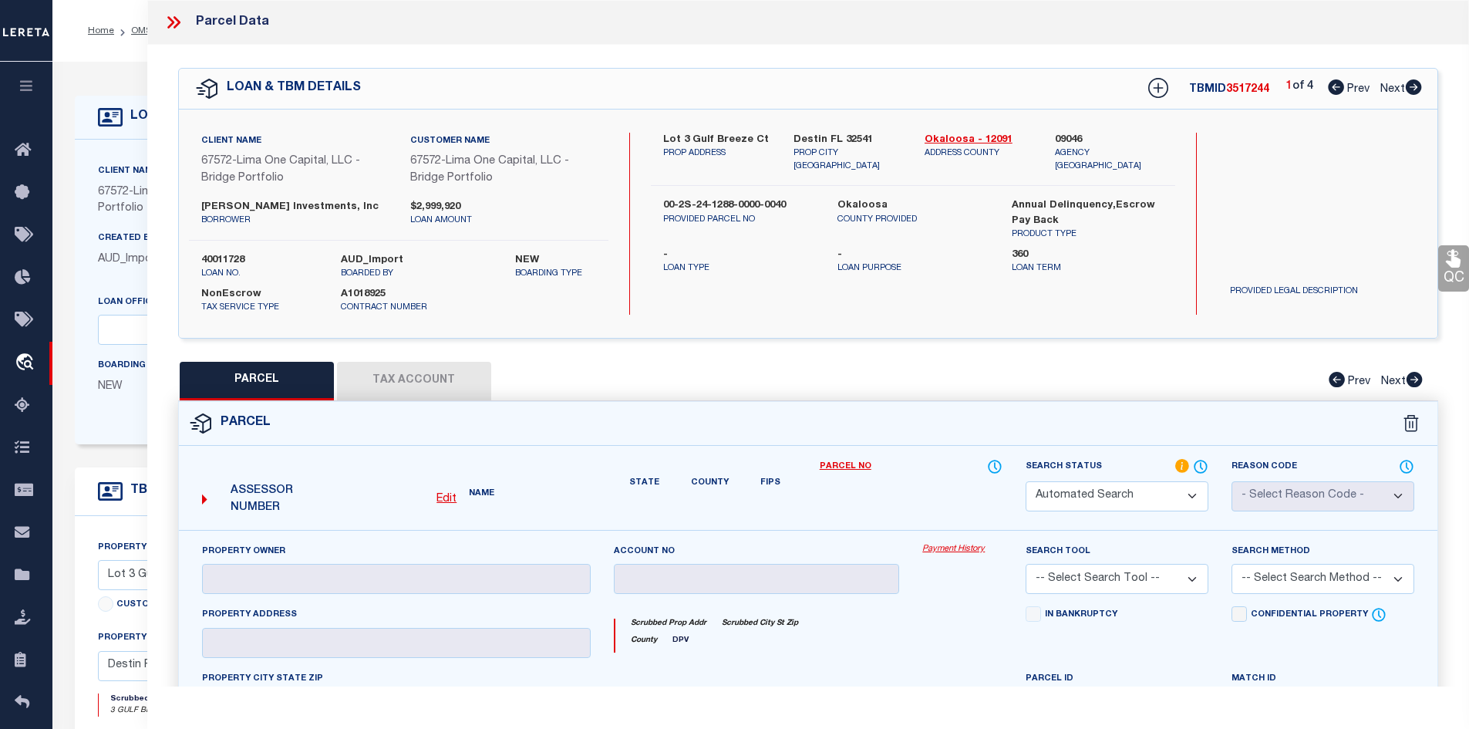
type input "BELL,ANDREW ALFRED BURNETTE"
select select "ATL"
select select "ADD"
type input "3 GULF BREEZE CT"
checkbox input "false"
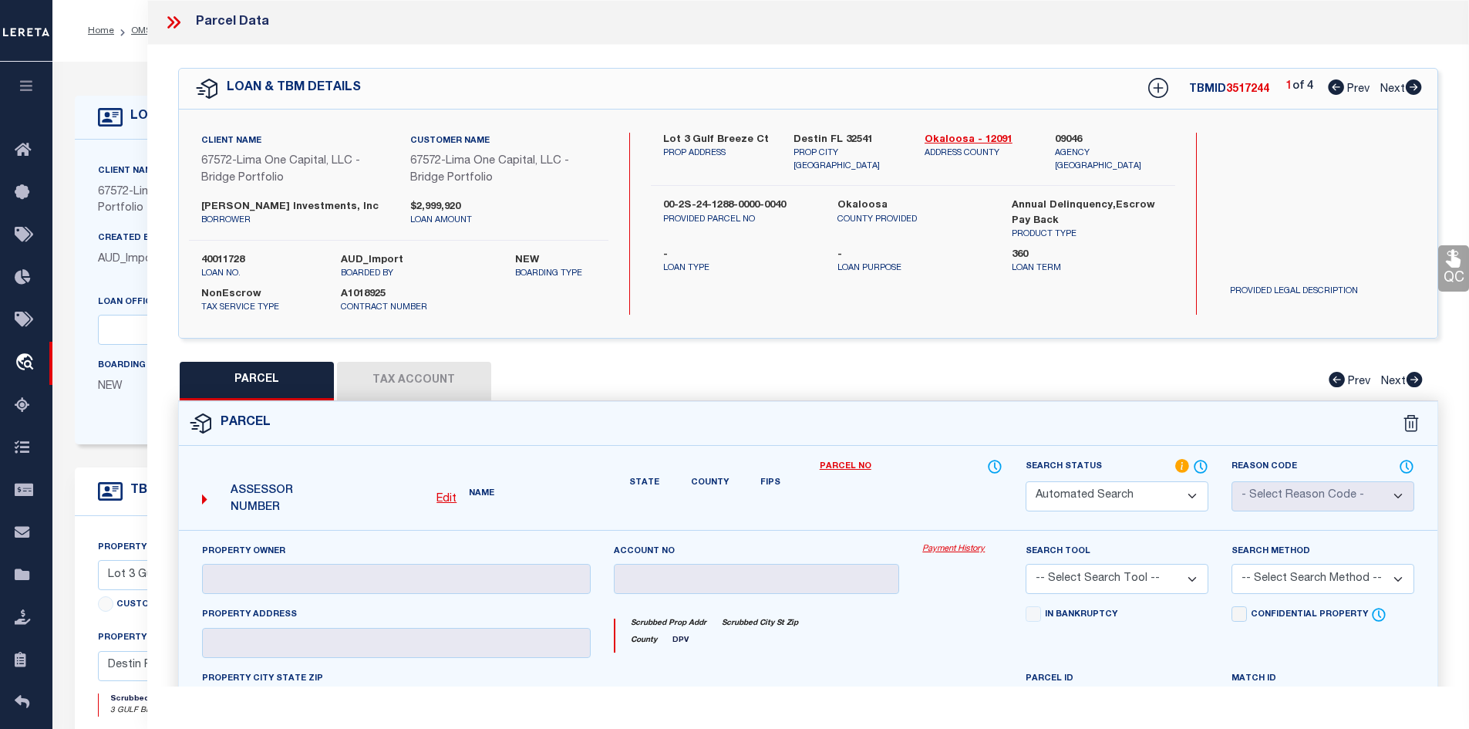
type input "DESTIN, FL 32541"
type textarea "EAST PASS T/H AMEND UNIT 9"
type textarea "Document uploaded that satisfies a legal requirement, changing from ND to RD"
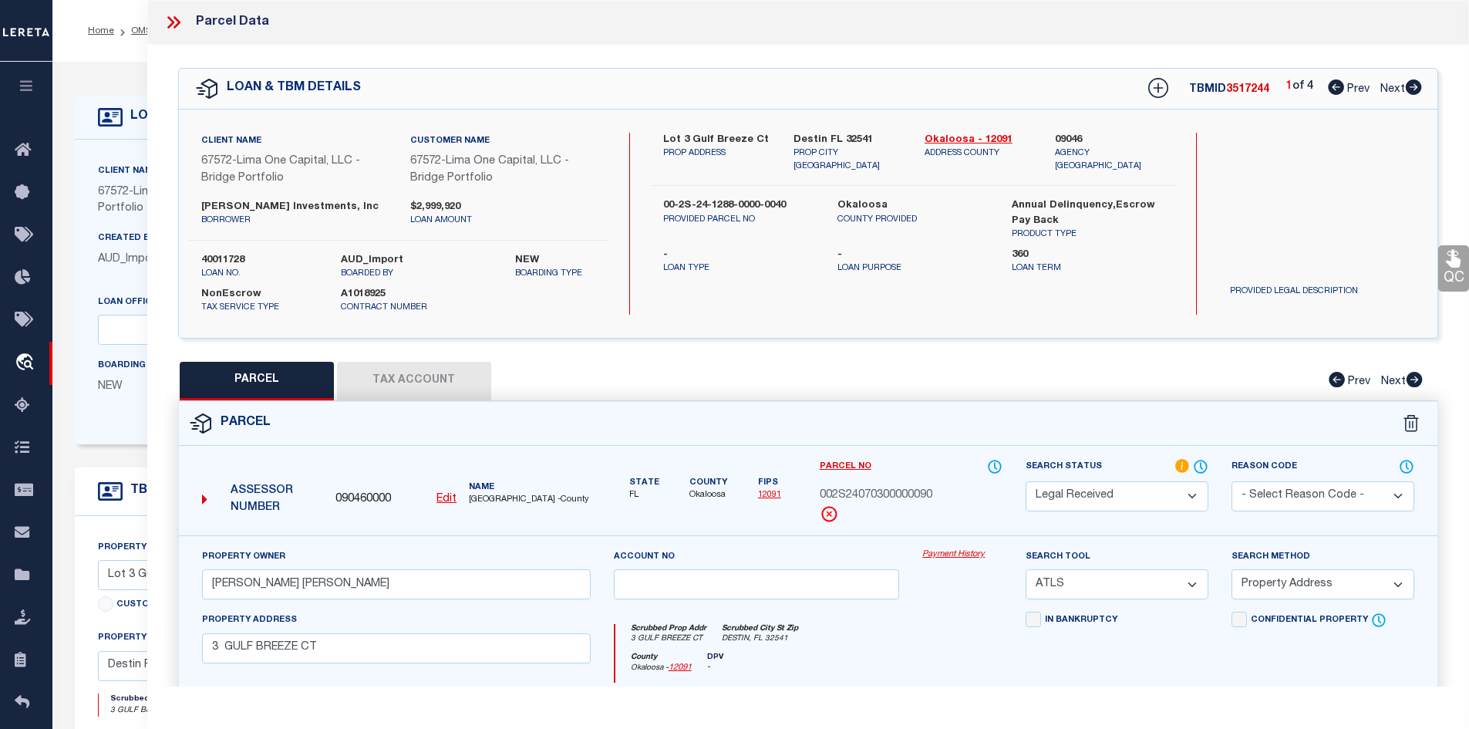
click at [1333, 87] on icon at bounding box center [1336, 86] width 16 height 15
click at [1331, 90] on icon at bounding box center [1336, 86] width 16 height 15
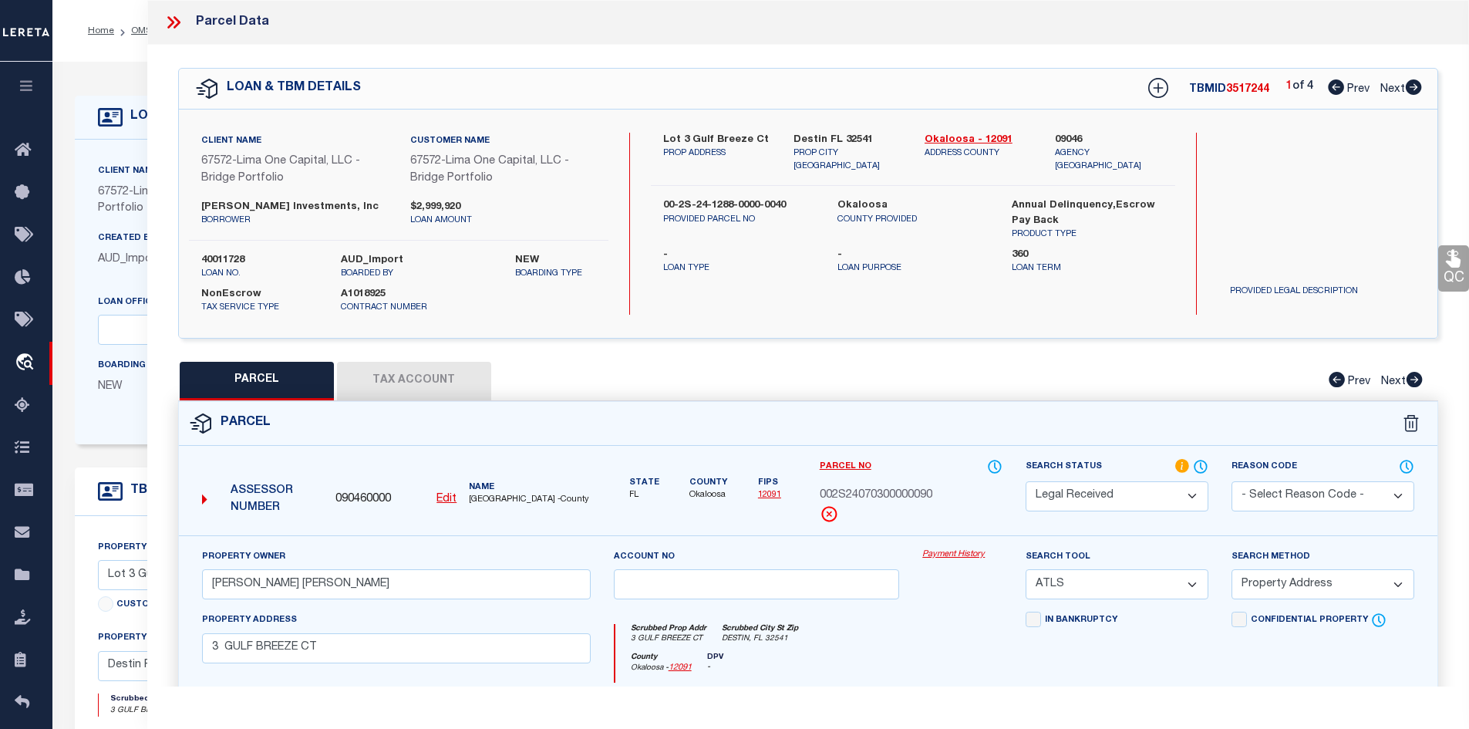
click at [1331, 90] on icon at bounding box center [1336, 86] width 16 height 15
drag, startPoint x: 659, startPoint y: 188, endPoint x: 791, endPoint y: 189, distance: 131.9
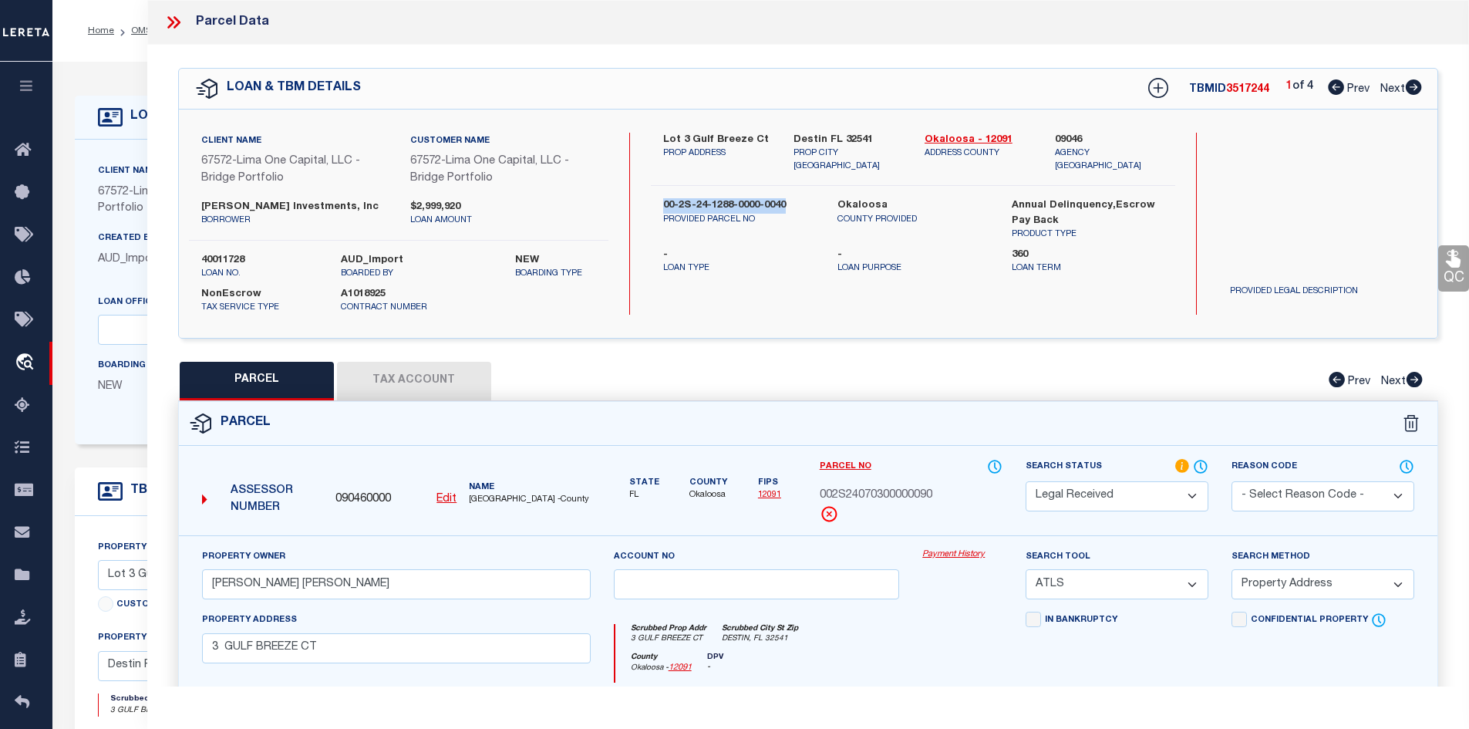
click at [791, 198] on div "00-2S-24-1288-0000-0040 PROVIDED PARCEL NO" at bounding box center [739, 219] width 174 height 43
copy label "00-2S-24-1288-0000-0040"
